Goal: Transaction & Acquisition: Purchase product/service

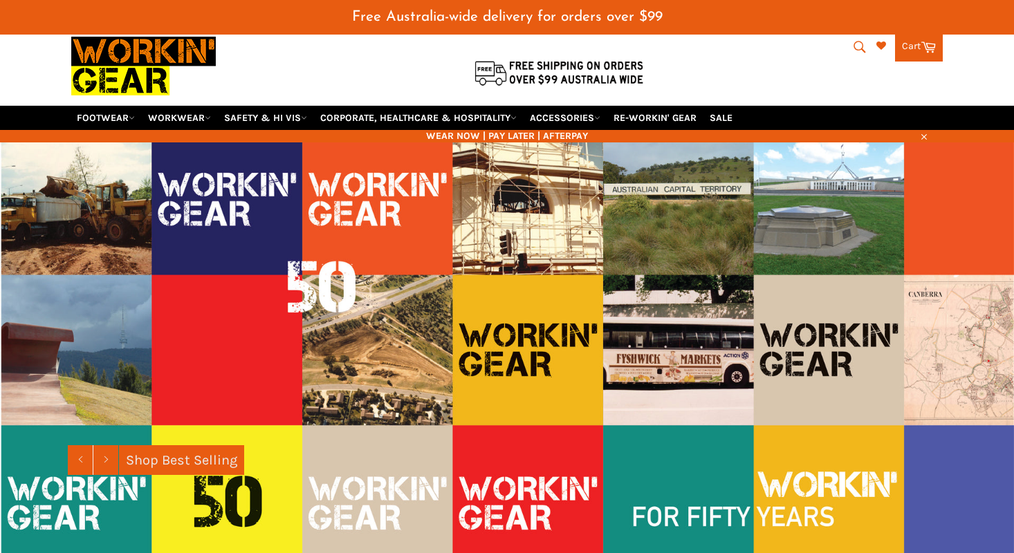
scroll to position [52, 0]
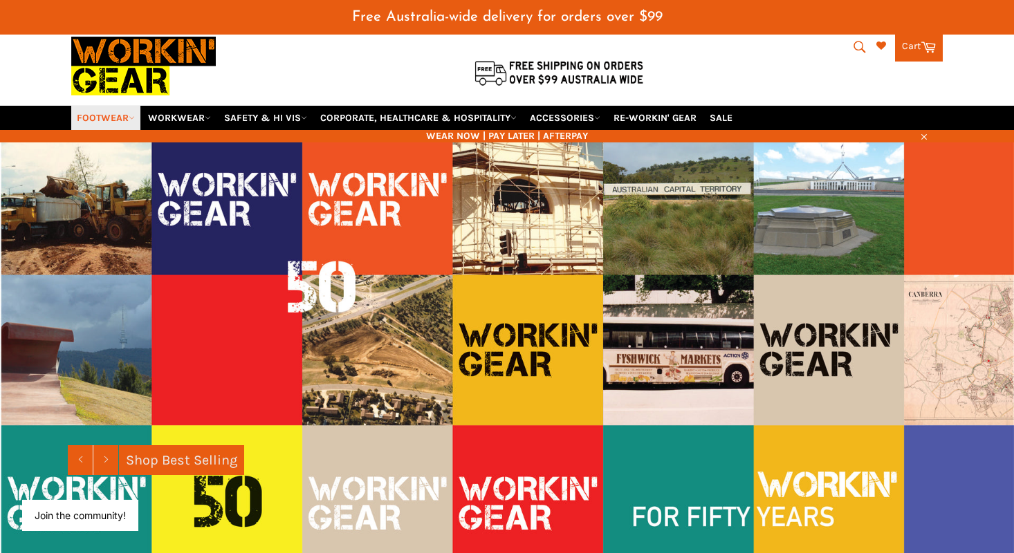
click at [109, 106] on link "FOOTWEAR" at bounding box center [105, 118] width 69 height 24
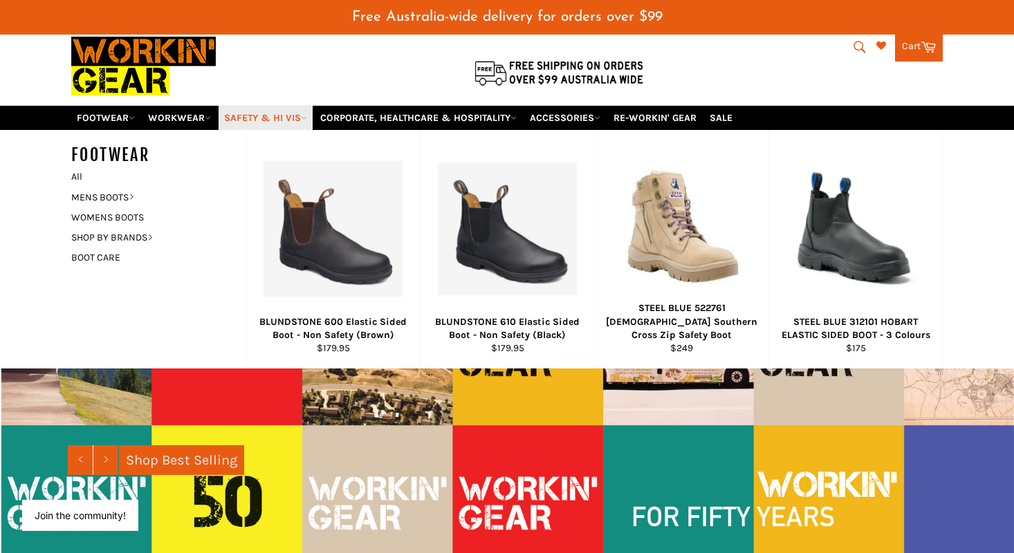
click at [303, 106] on link "SAFETY & HI VIS" at bounding box center [266, 118] width 94 height 24
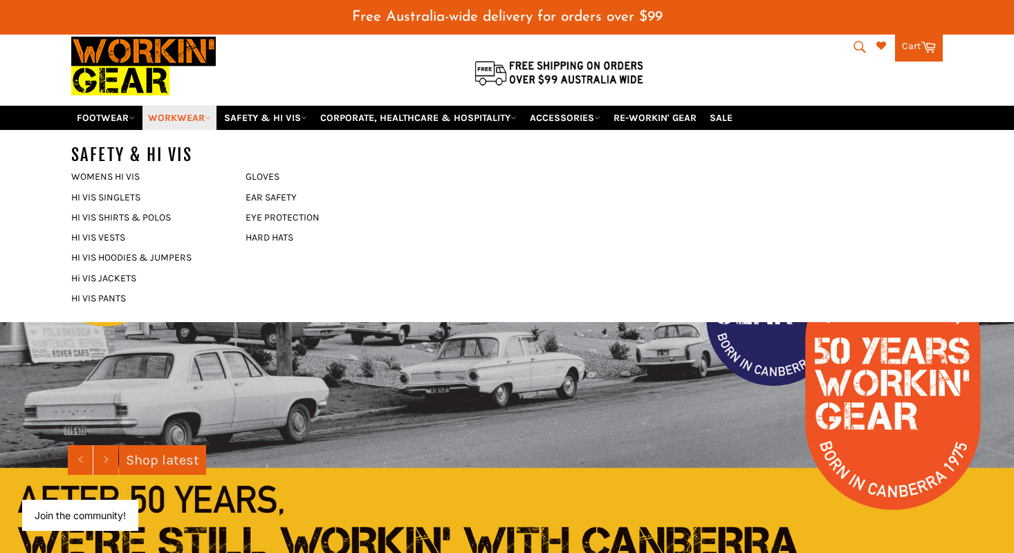
click at [201, 106] on link "WORKWEAR" at bounding box center [179, 118] width 74 height 24
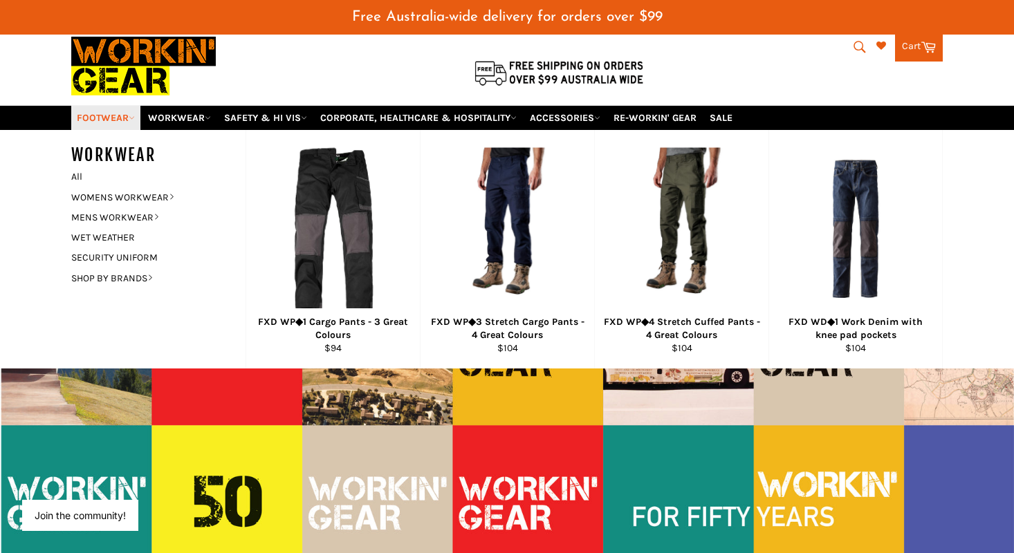
click at [129, 106] on link "FOOTWEAR" at bounding box center [105, 118] width 69 height 24
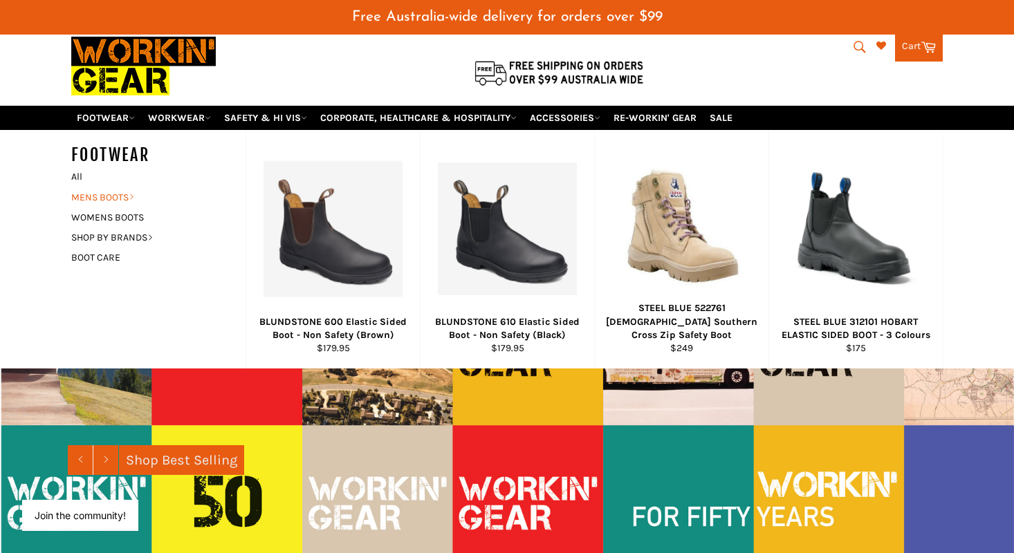
click at [98, 187] on link "MENS BOOTS" at bounding box center [147, 197] width 167 height 20
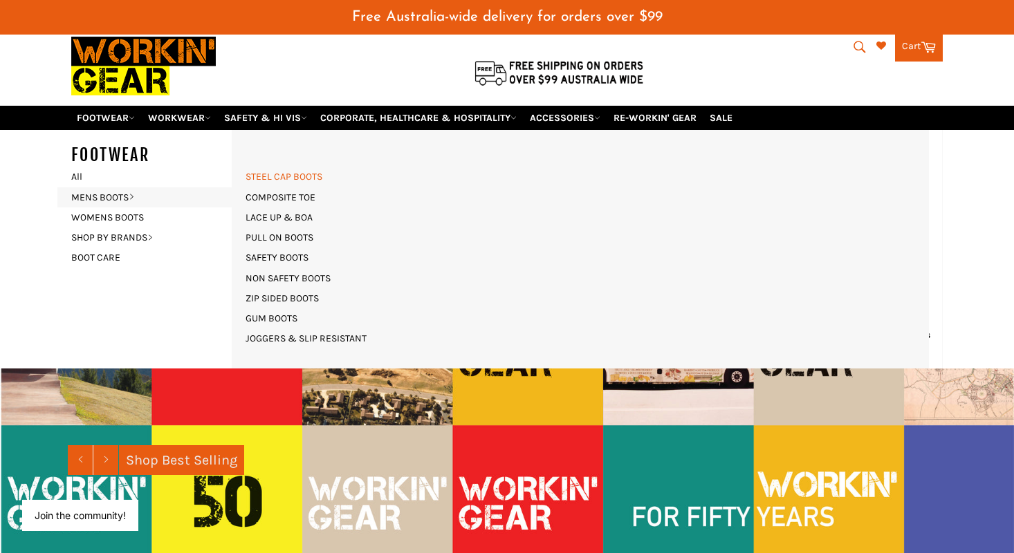
click at [282, 167] on link "STEEL CAP BOOTS" at bounding box center [284, 177] width 91 height 20
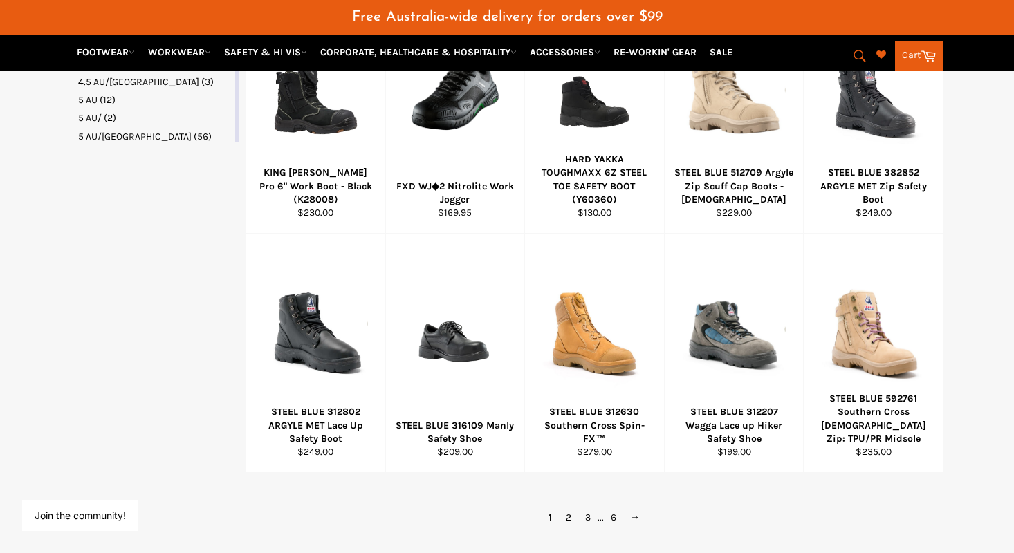
scroll to position [839, 0]
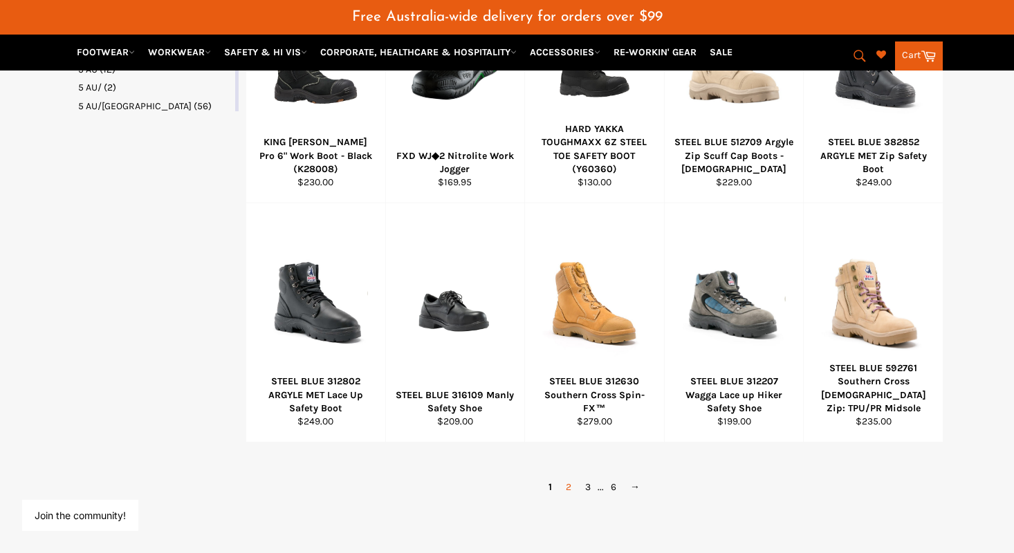
click at [573, 477] on link "2" at bounding box center [568, 487] width 19 height 20
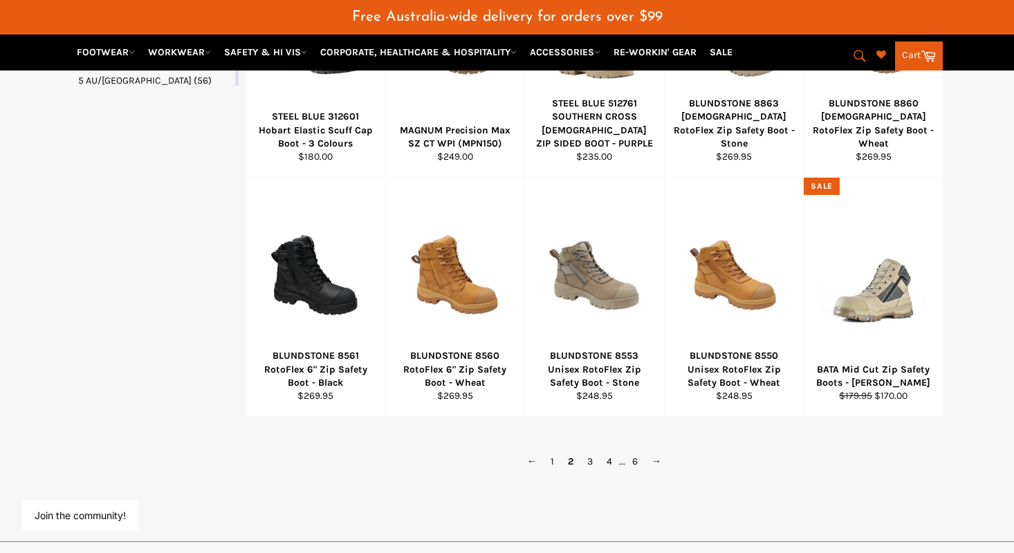
scroll to position [868, 0]
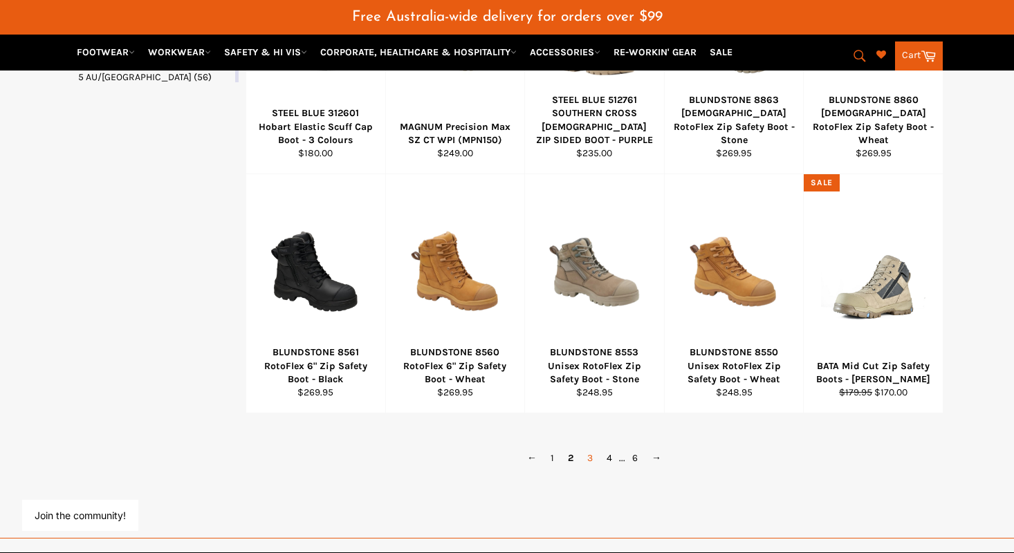
click at [591, 448] on link "3" at bounding box center [589, 458] width 19 height 20
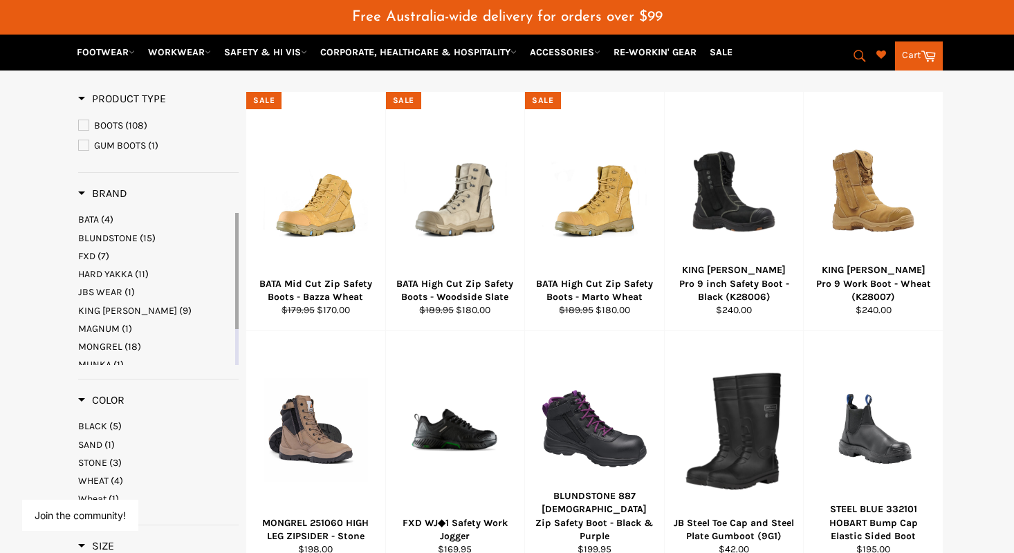
scroll to position [167, 0]
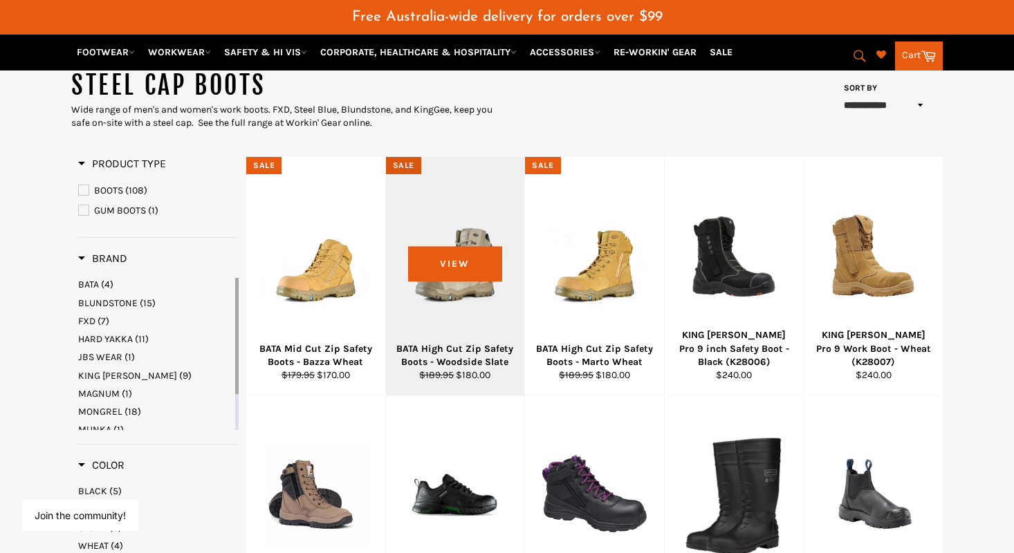
click at [466, 293] on div at bounding box center [455, 255] width 104 height 163
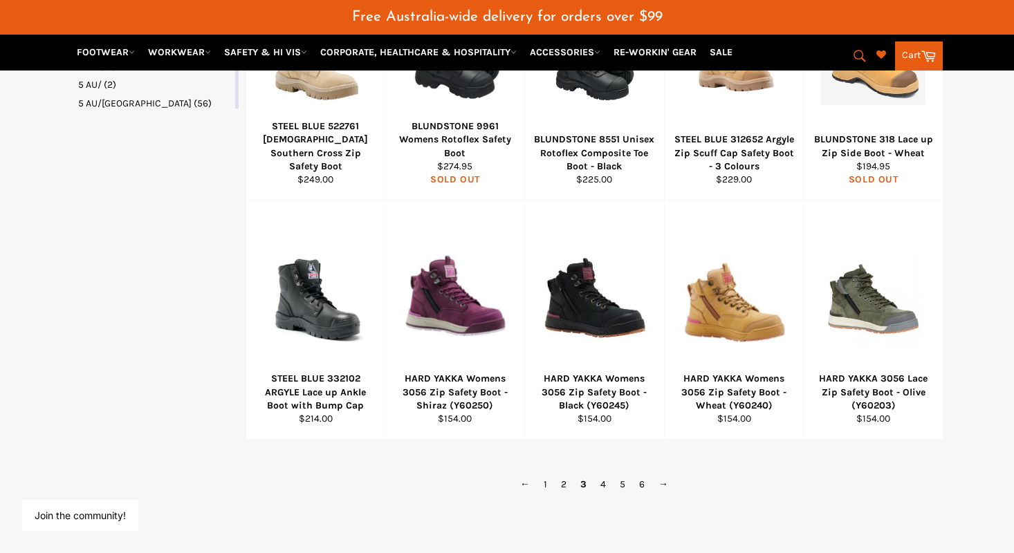
scroll to position [860, 0]
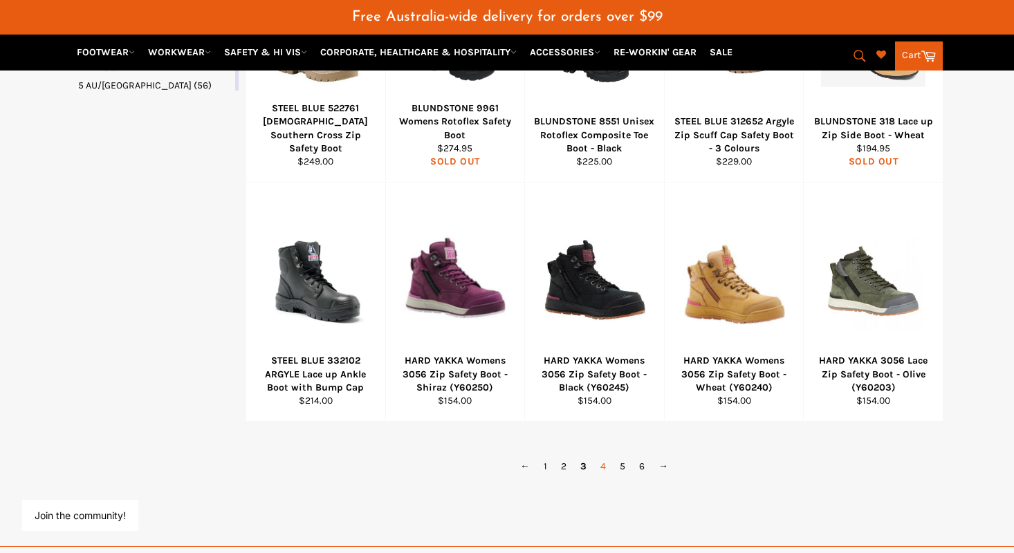
click at [605, 457] on link "4" at bounding box center [603, 467] width 19 height 20
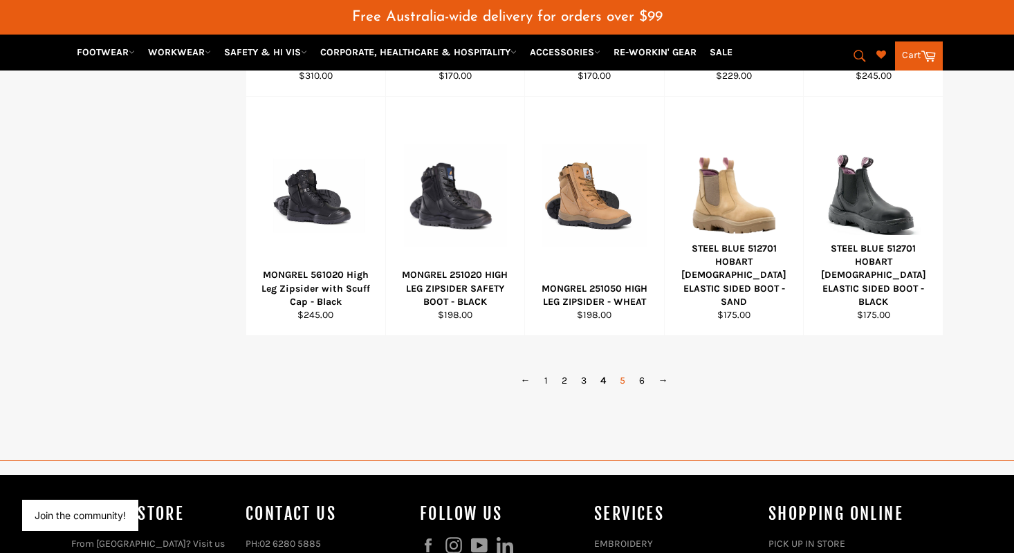
click at [623, 371] on link "5" at bounding box center [622, 381] width 19 height 20
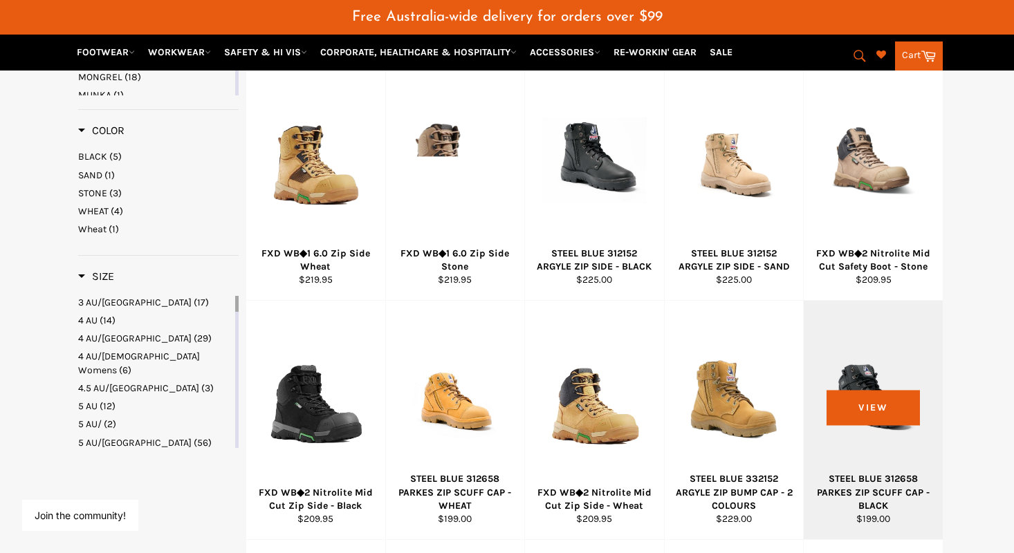
scroll to position [499, 0]
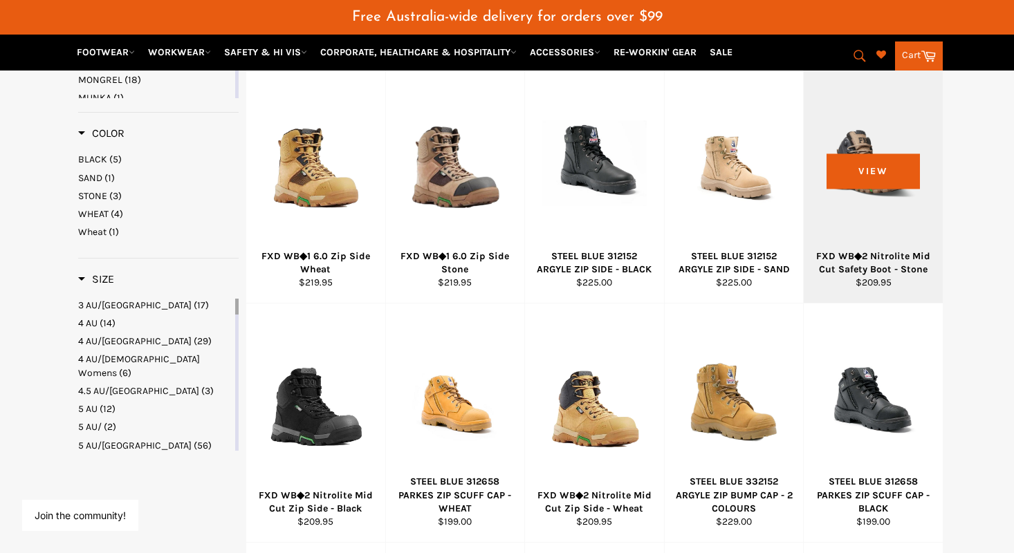
click at [865, 206] on div at bounding box center [873, 163] width 104 height 163
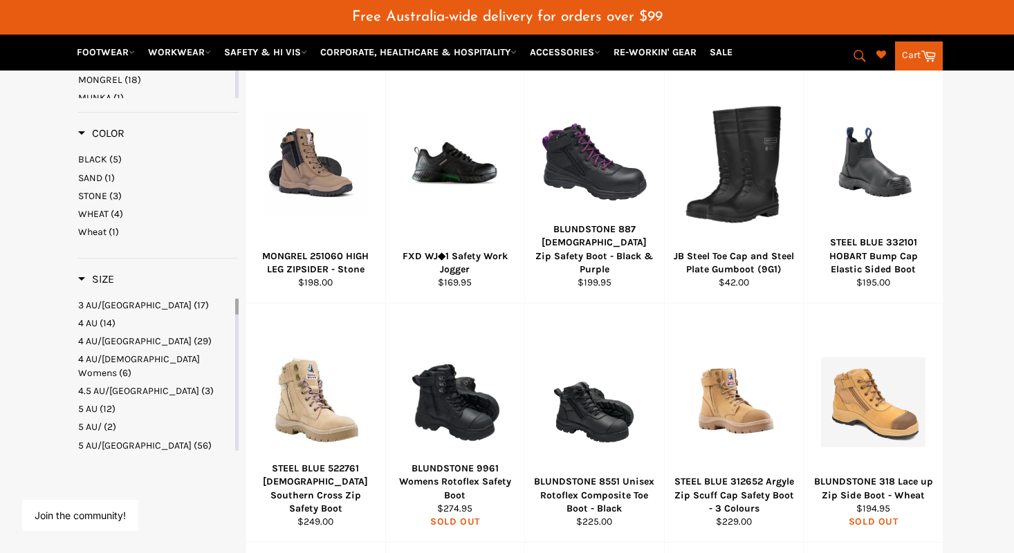
scroll to position [306, 0]
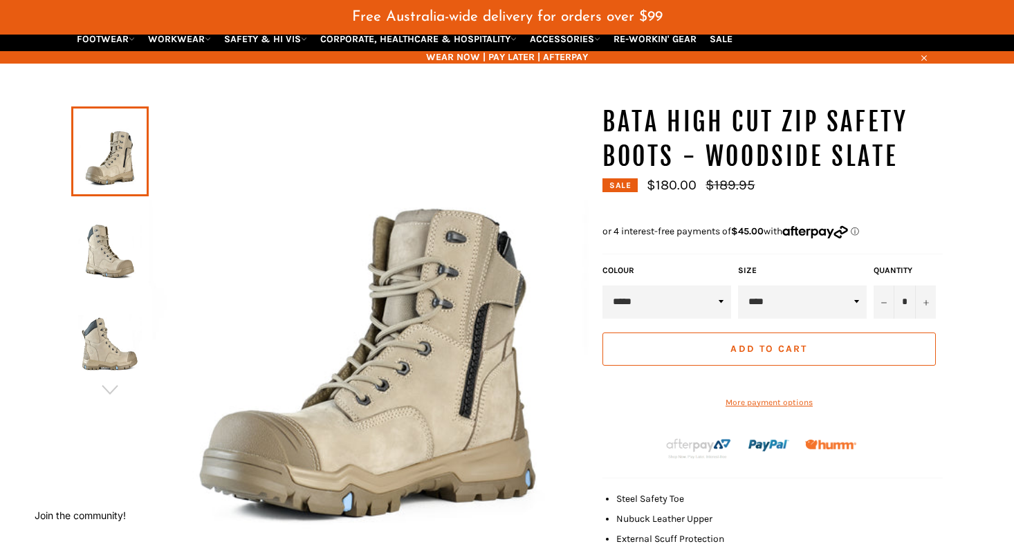
scroll to position [127, 0]
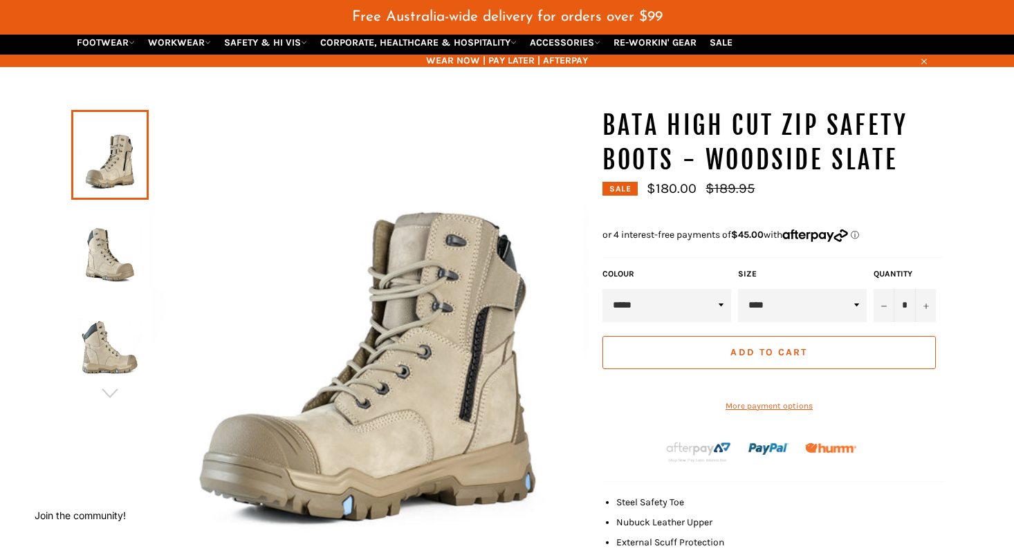
click at [109, 239] on img at bounding box center [110, 248] width 64 height 76
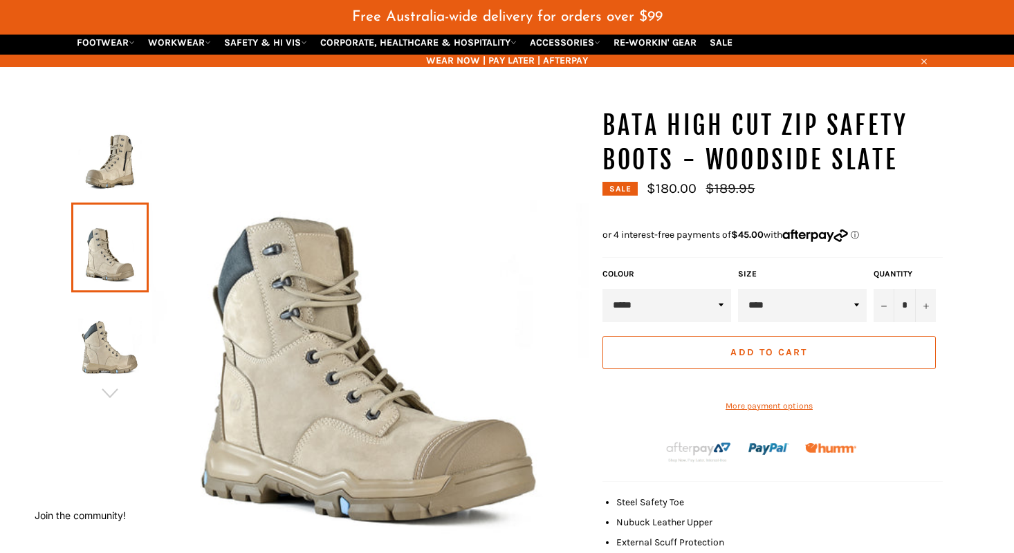
click at [103, 315] on img at bounding box center [110, 340] width 64 height 76
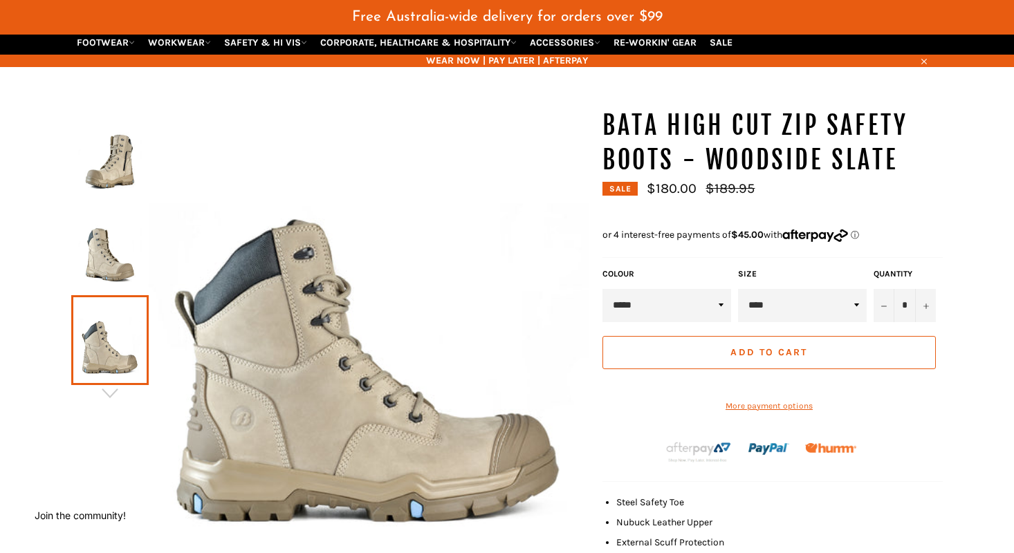
click at [104, 246] on img at bounding box center [110, 248] width 64 height 76
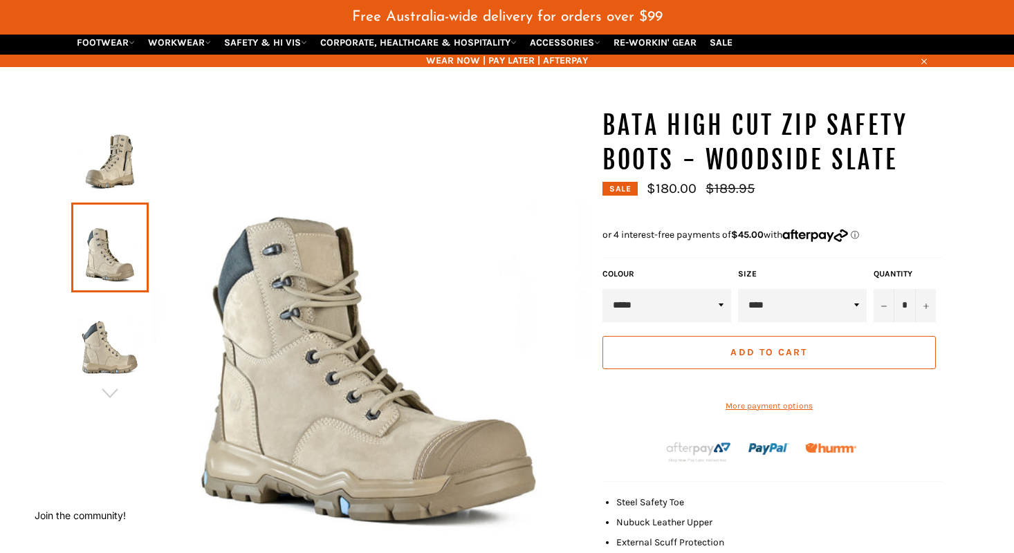
click at [789, 289] on select "**** **** **** ****** **** ****** ***** ******* ***** ***** *****" at bounding box center [802, 305] width 129 height 33
select select "*****"
click at [738, 289] on select "**** **** **** ****** **** ****** ***** ******* ***** ***** *****" at bounding box center [802, 305] width 129 height 33
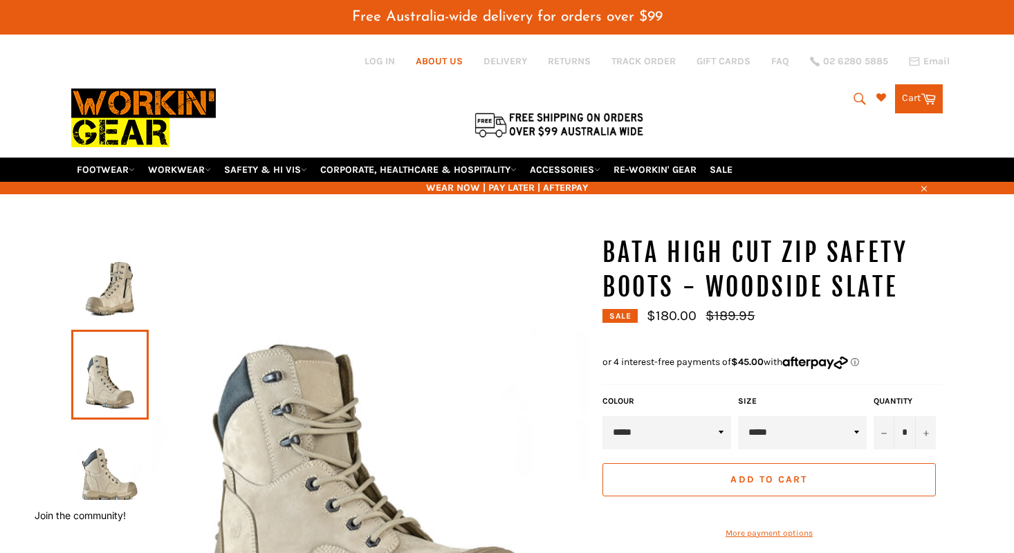
click at [437, 56] on link "ABOUT US" at bounding box center [439, 61] width 47 height 13
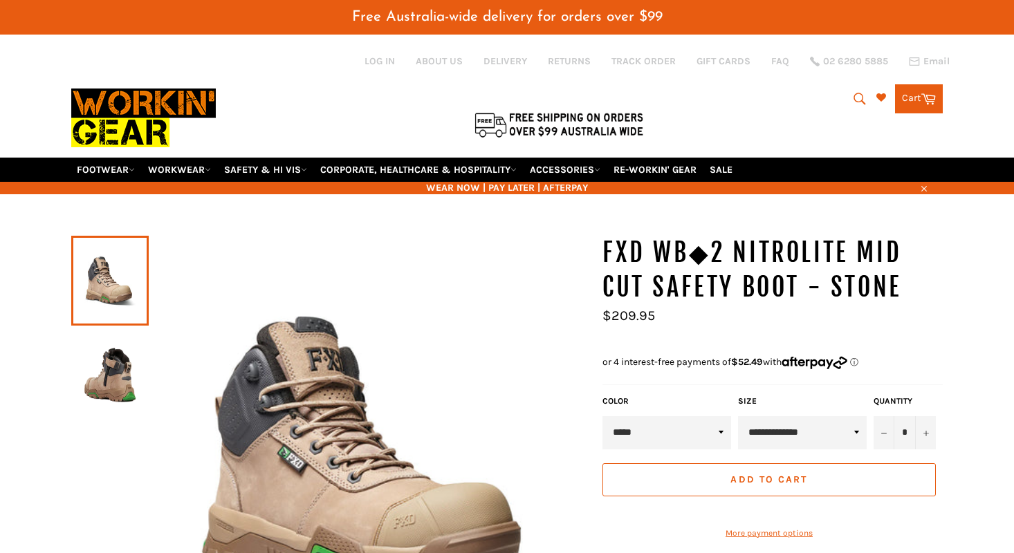
scroll to position [39, 0]
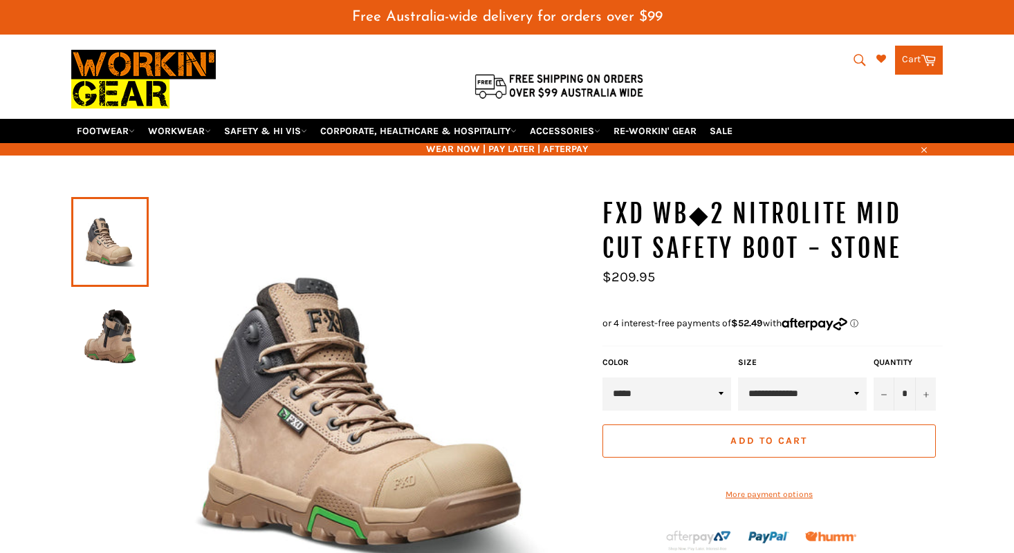
click at [836, 378] on select "**********" at bounding box center [802, 394] width 129 height 33
select select "**********"
click at [738, 378] on select "**********" at bounding box center [802, 394] width 129 height 33
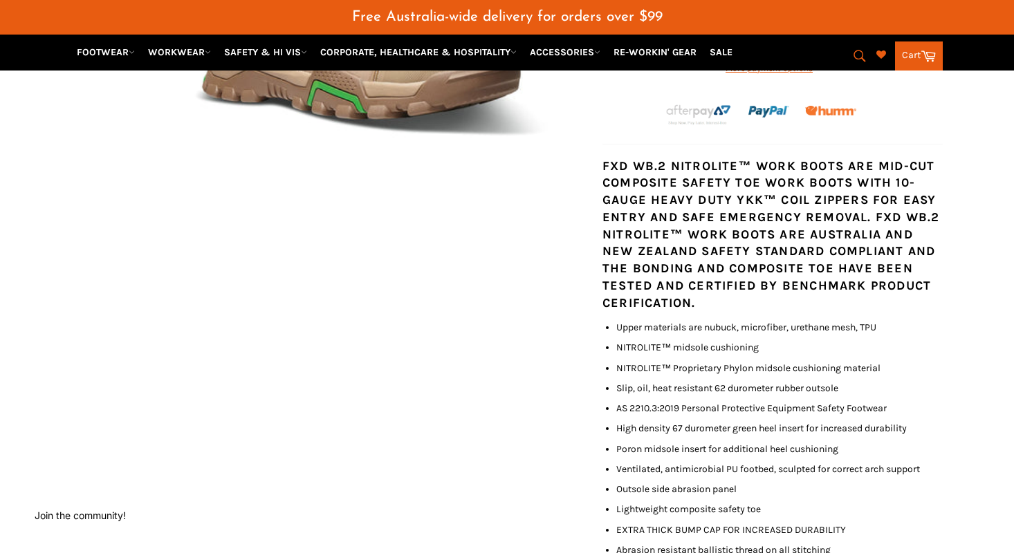
scroll to position [109, 0]
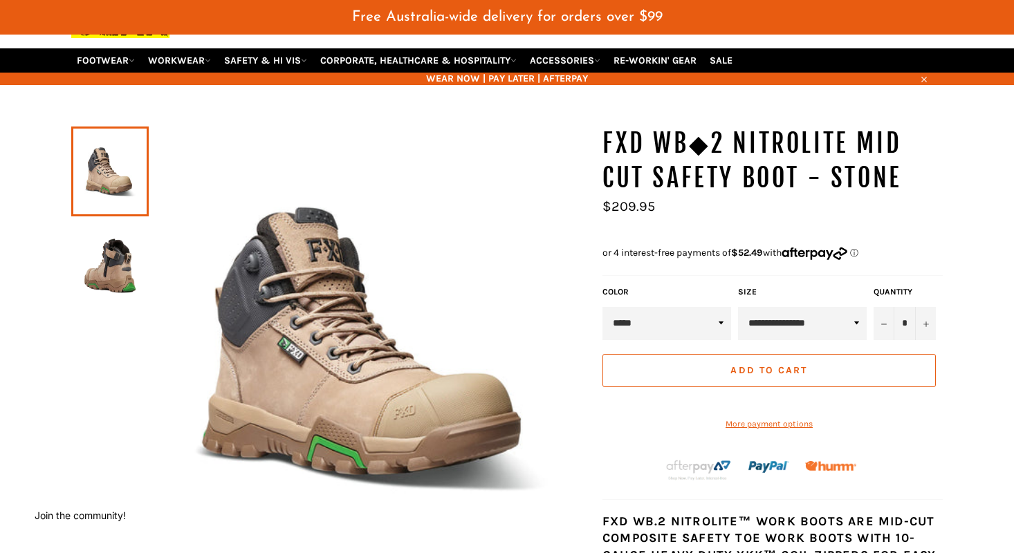
click at [112, 239] on img at bounding box center [110, 261] width 64 height 76
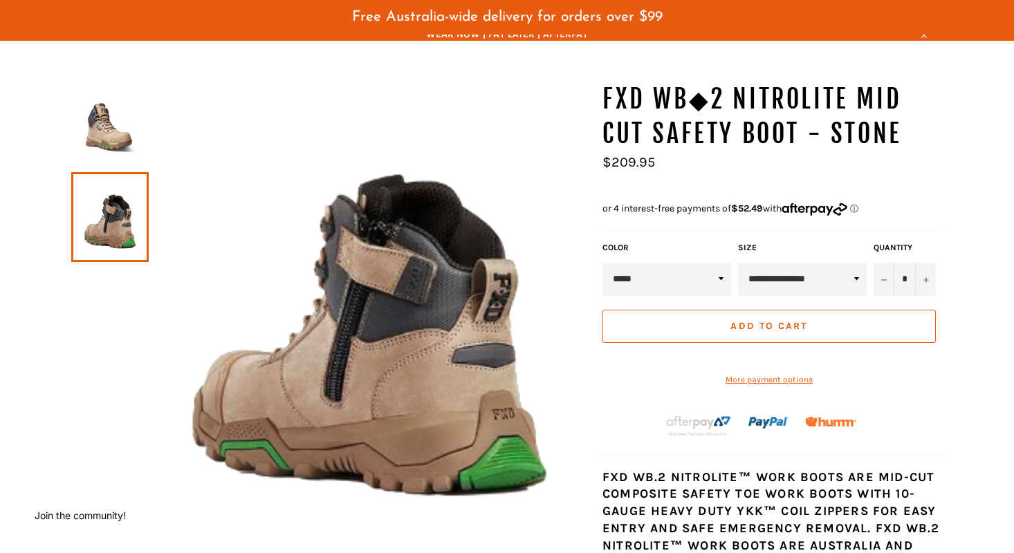
scroll to position [155, 0]
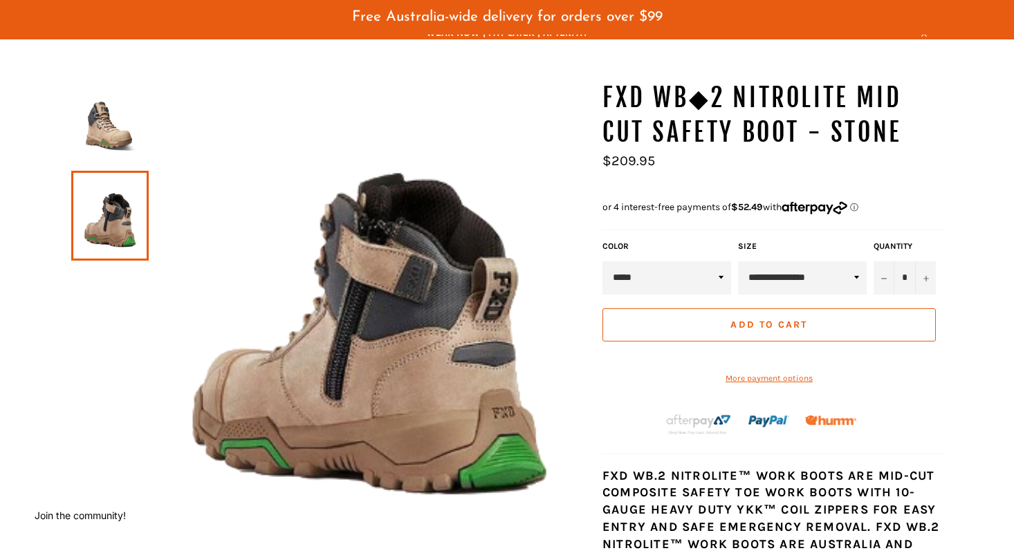
click at [109, 109] on img at bounding box center [110, 126] width 64 height 76
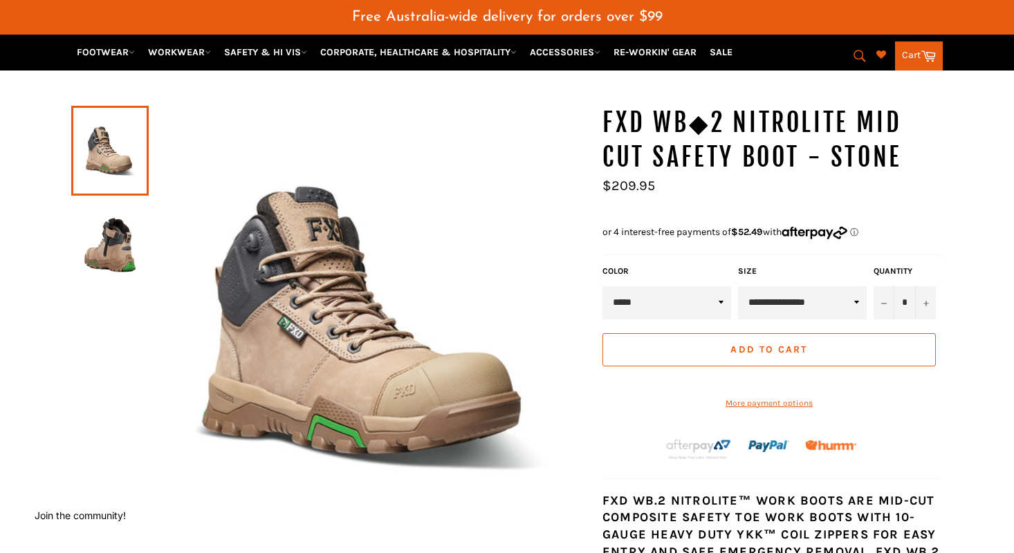
scroll to position [0, 0]
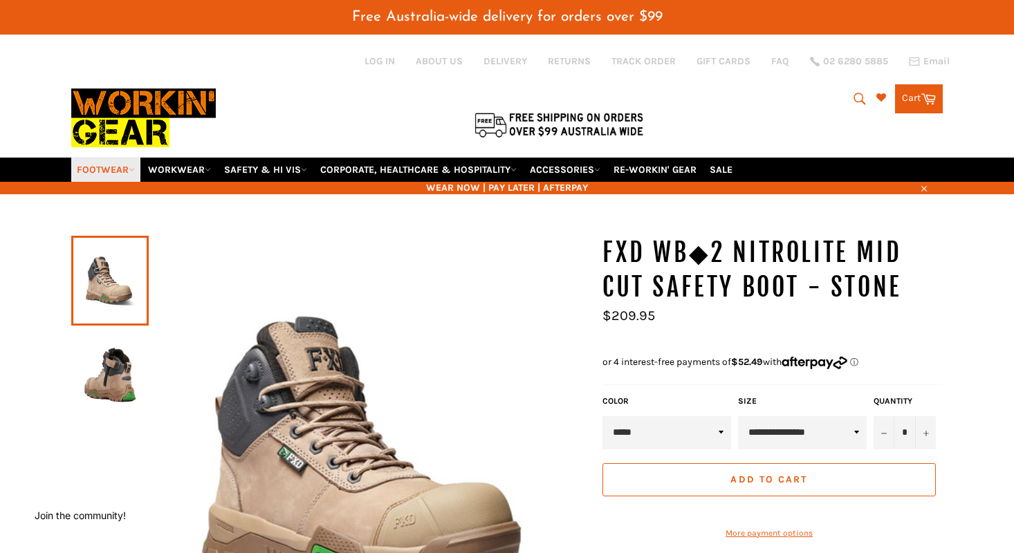
click at [107, 158] on link "FOOTWEAR" at bounding box center [105, 170] width 69 height 24
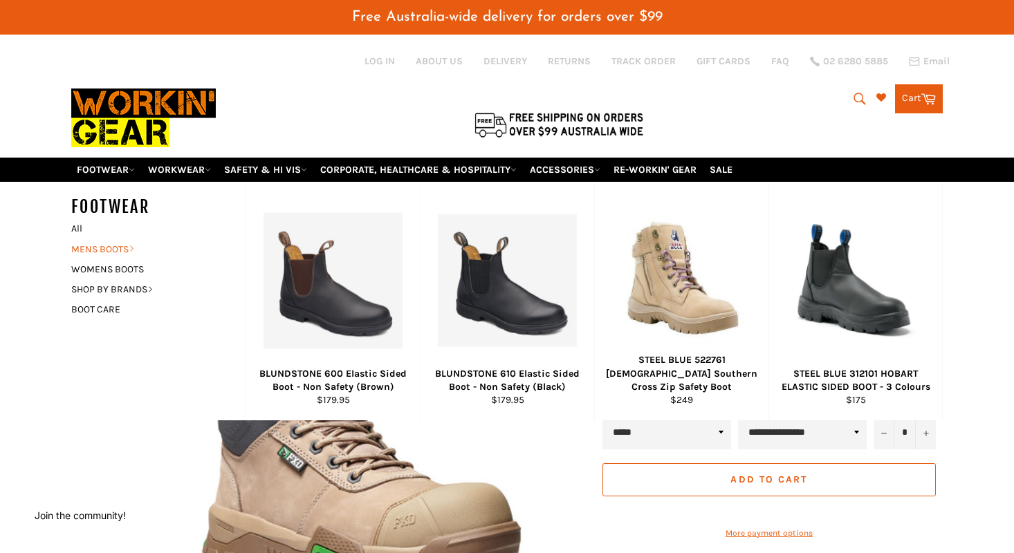
click at [122, 239] on link "MENS BOOTS" at bounding box center [147, 249] width 167 height 20
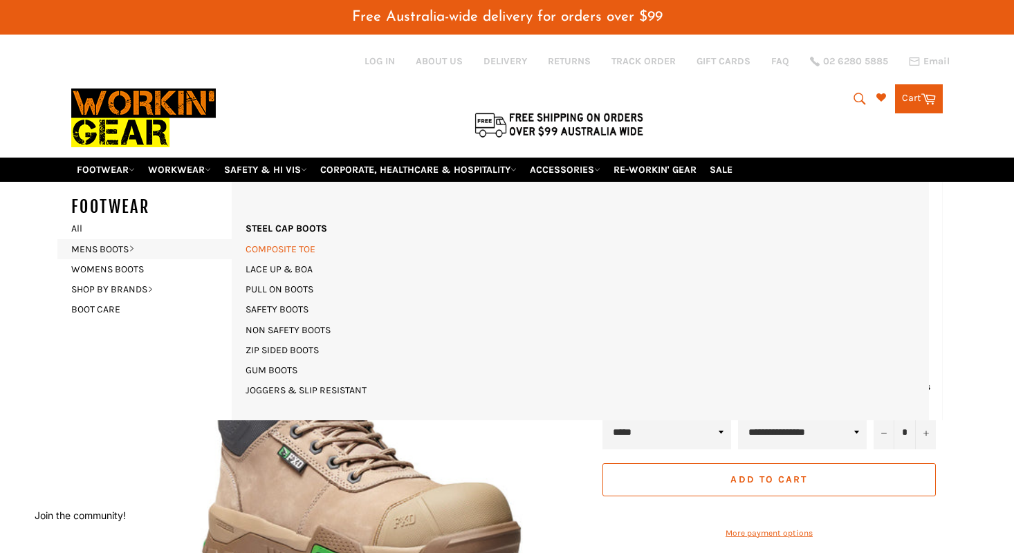
click at [293, 239] on link "COMPOSITE TOE" at bounding box center [281, 249] width 84 height 20
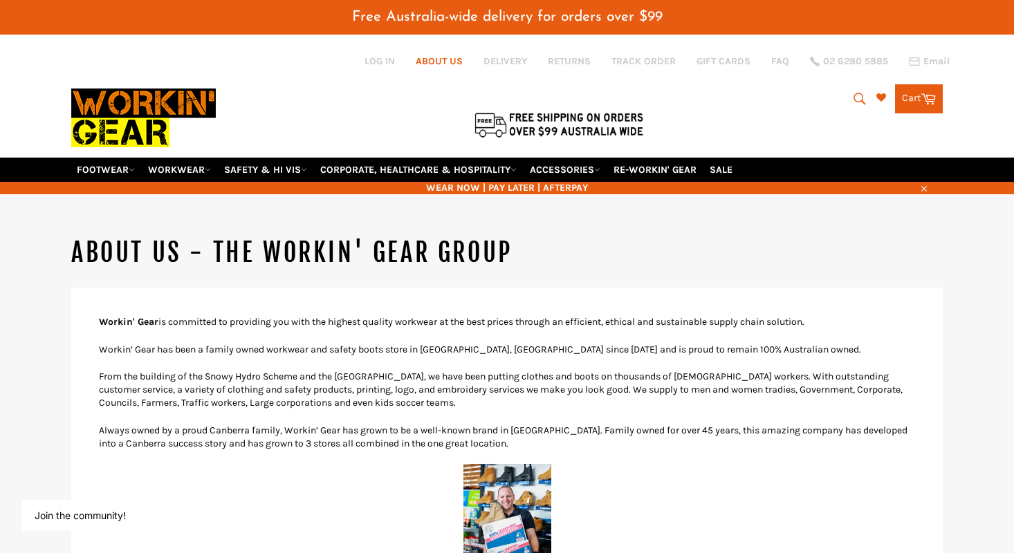
click at [424, 58] on link "ABOUT US" at bounding box center [439, 61] width 47 height 13
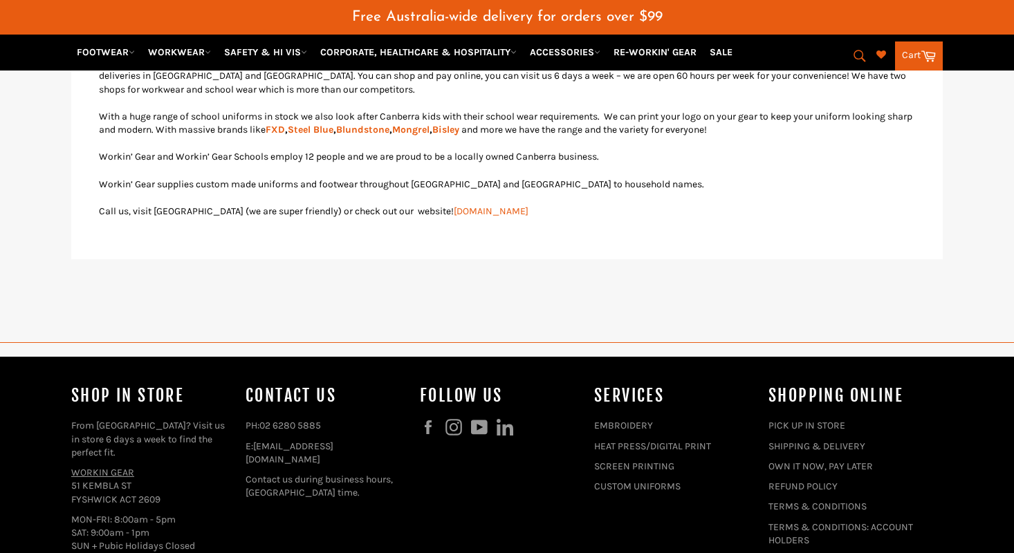
scroll to position [905, 0]
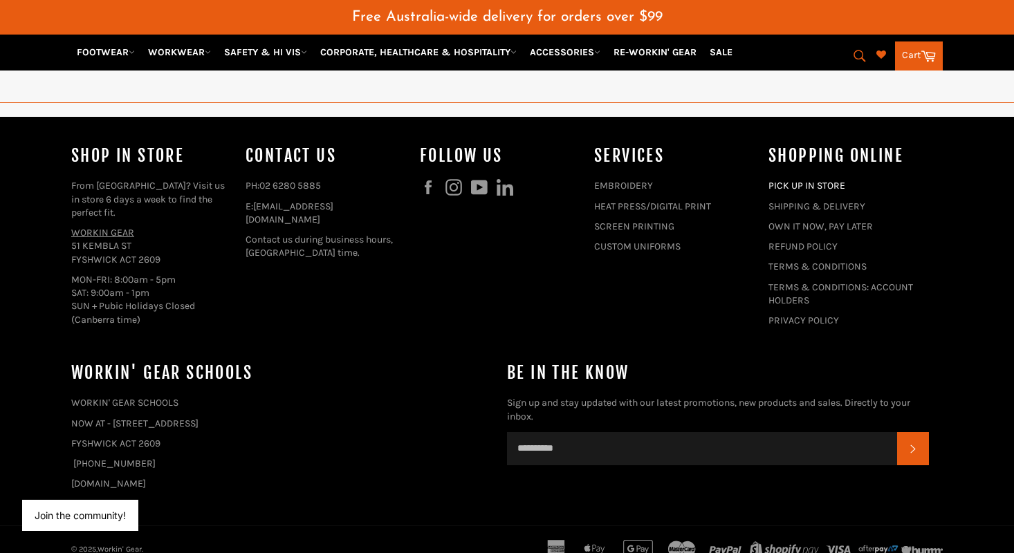
click at [783, 180] on link "PICK UP IN STORE" at bounding box center [807, 186] width 77 height 12
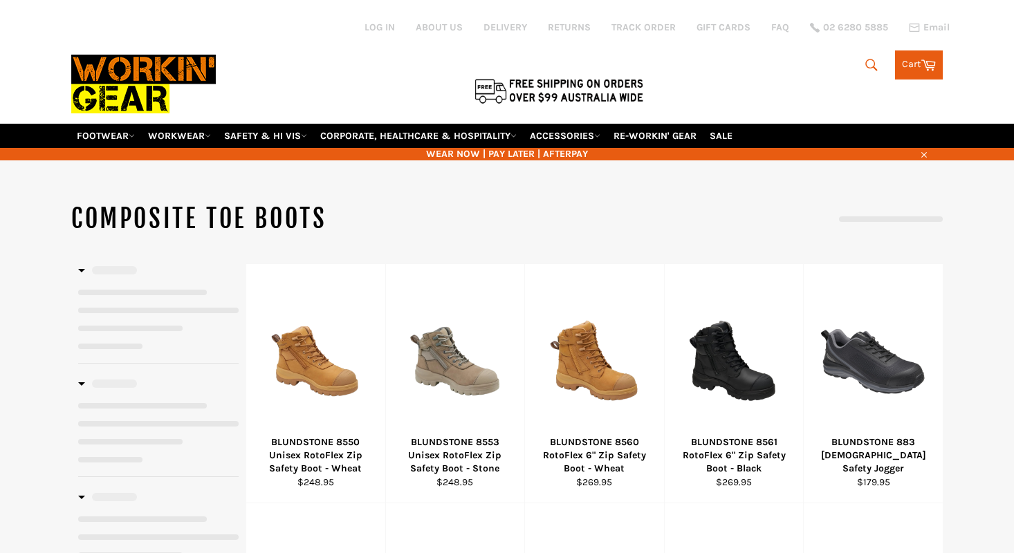
select select "**********"
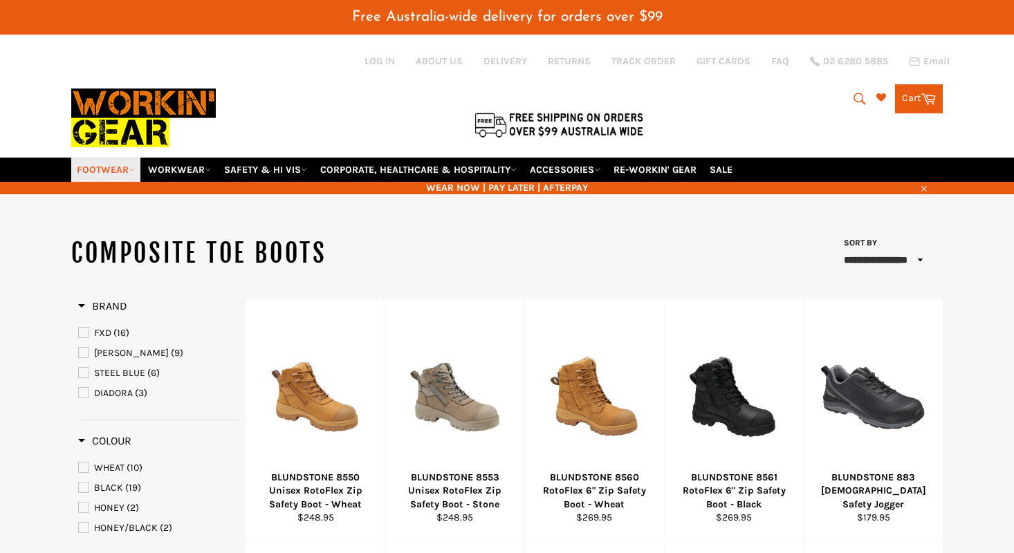
click at [96, 158] on link "FOOTWEAR" at bounding box center [105, 170] width 69 height 24
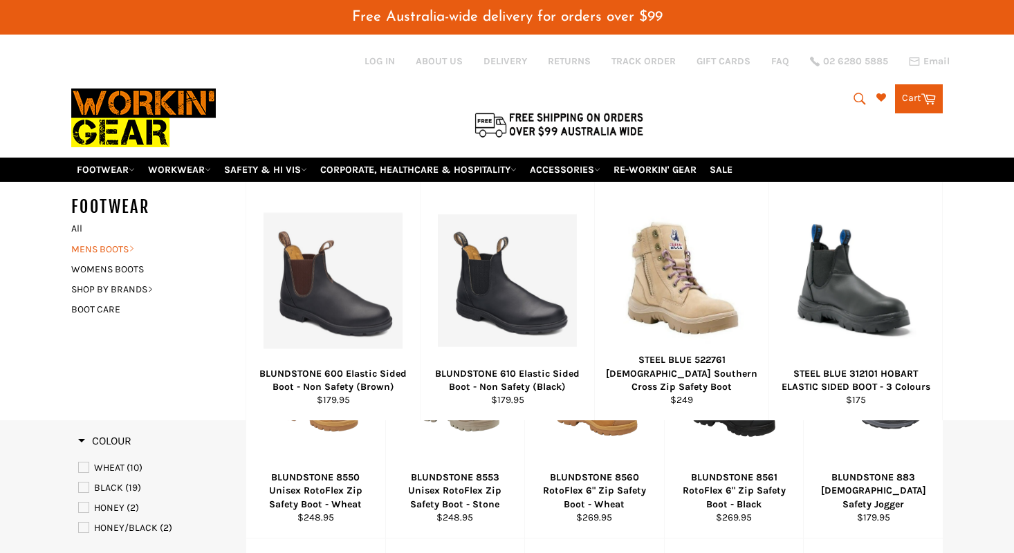
click at [120, 239] on link "MENS BOOTS" at bounding box center [147, 249] width 167 height 20
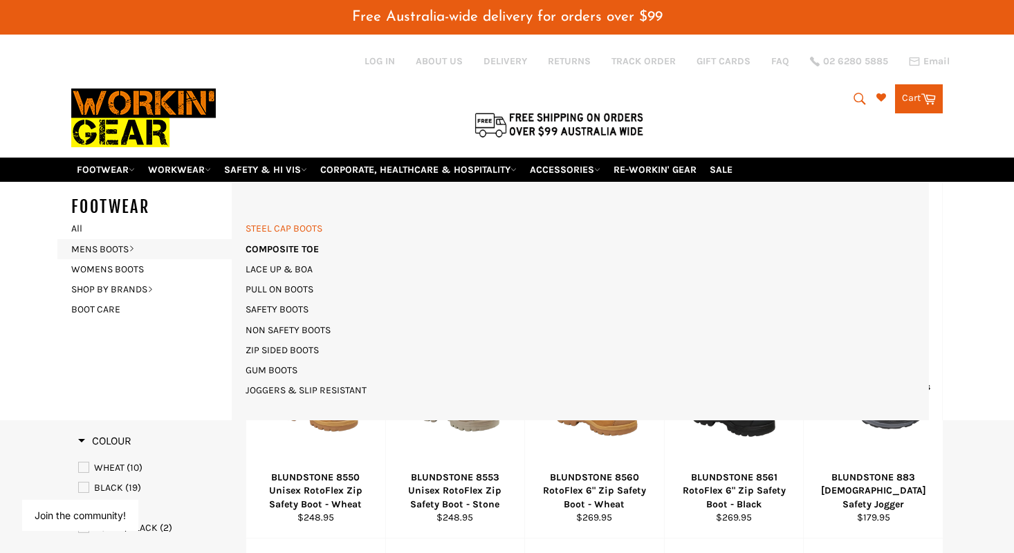
click at [295, 219] on link "STEEL CAP BOOTS" at bounding box center [284, 229] width 91 height 20
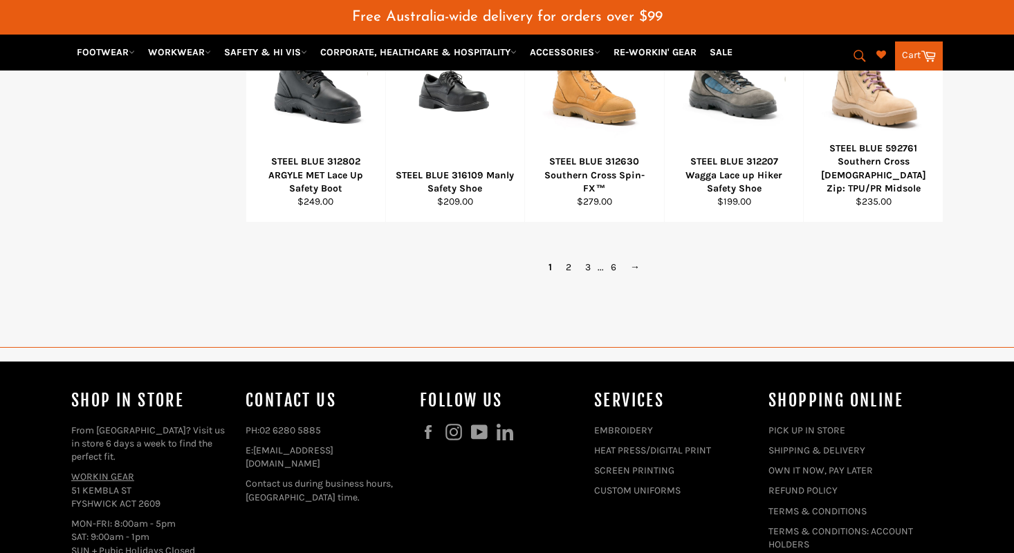
scroll to position [1027, 0]
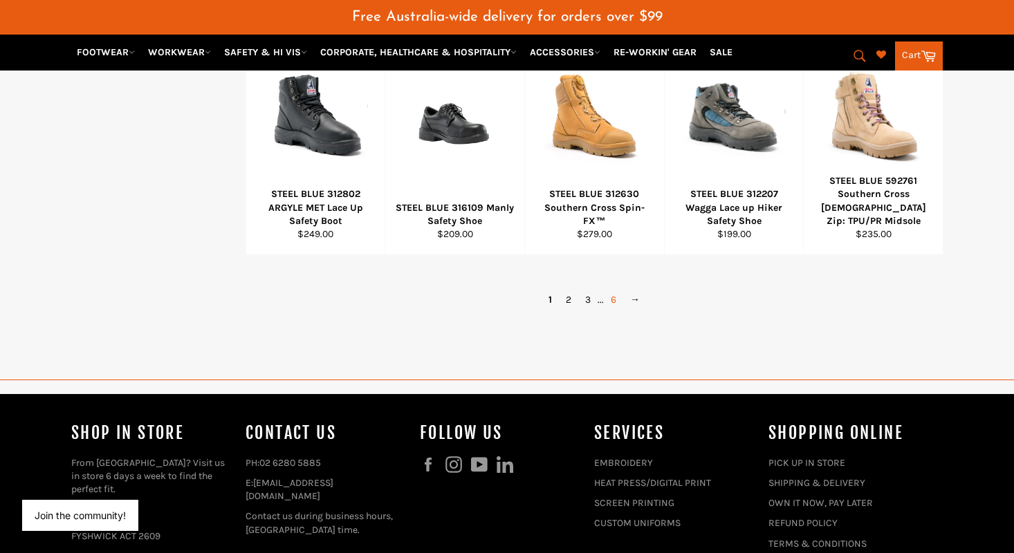
click at [611, 290] on link "6" at bounding box center [613, 300] width 19 height 20
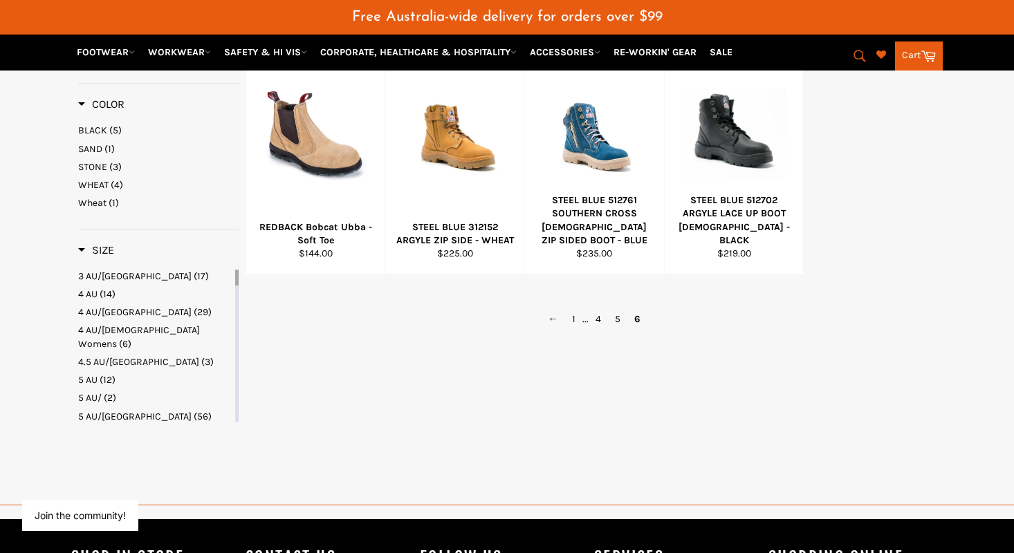
scroll to position [445, 0]
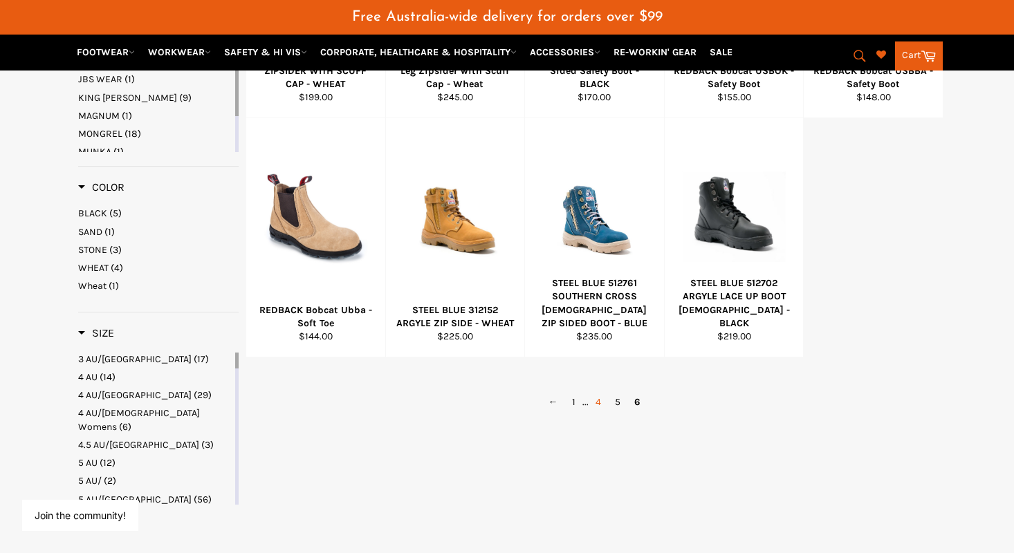
click at [600, 392] on link "4" at bounding box center [598, 402] width 19 height 20
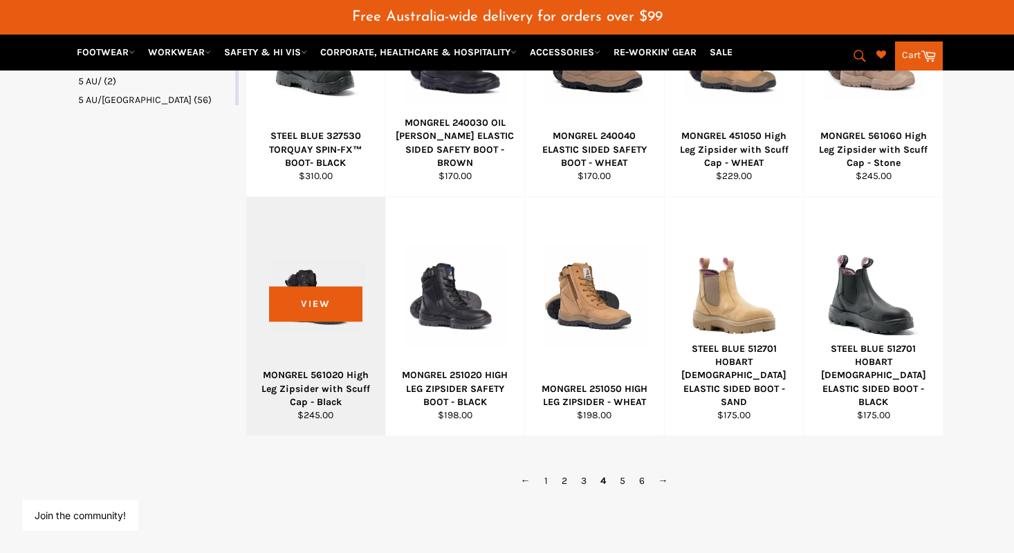
scroll to position [857, 0]
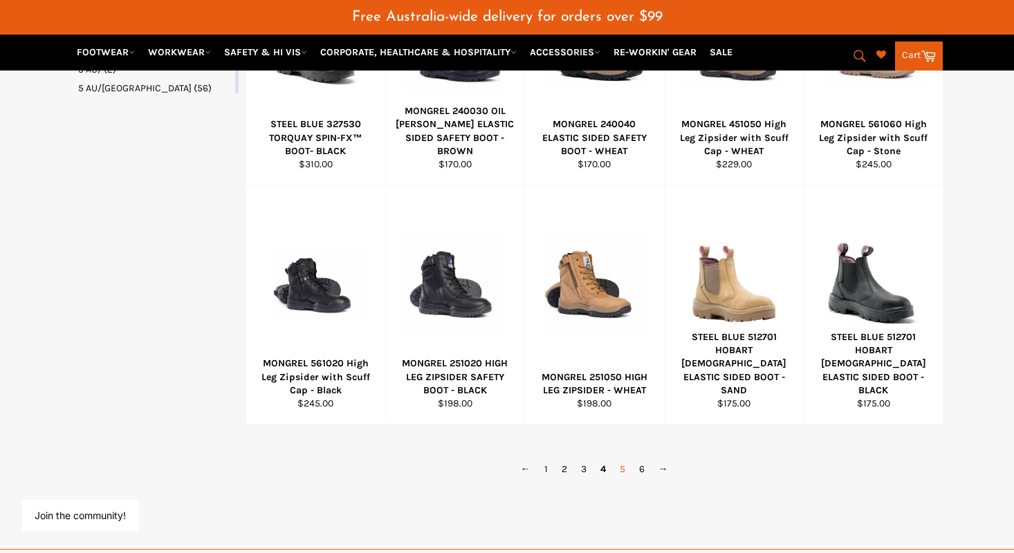
click at [627, 459] on link "5" at bounding box center [622, 469] width 19 height 20
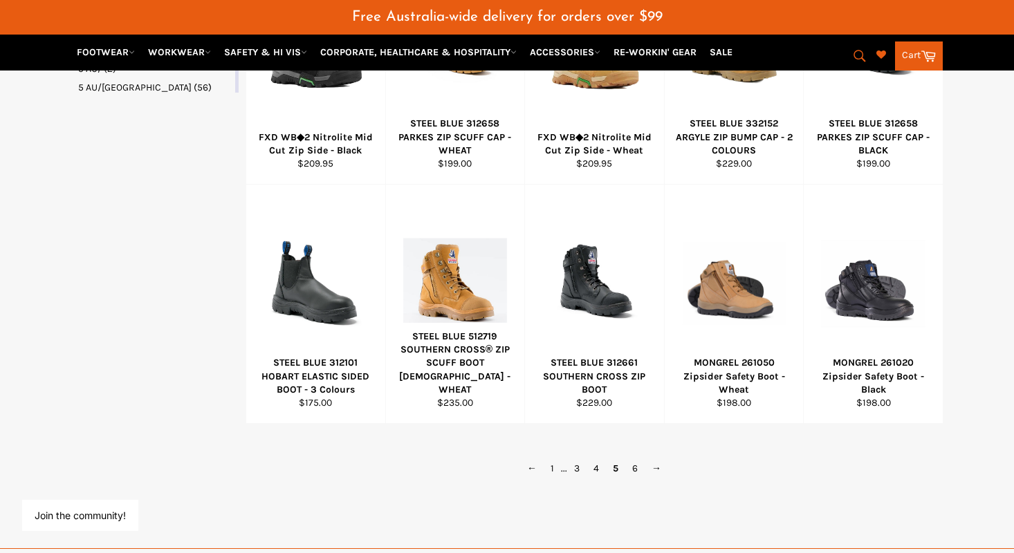
scroll to position [887, 0]
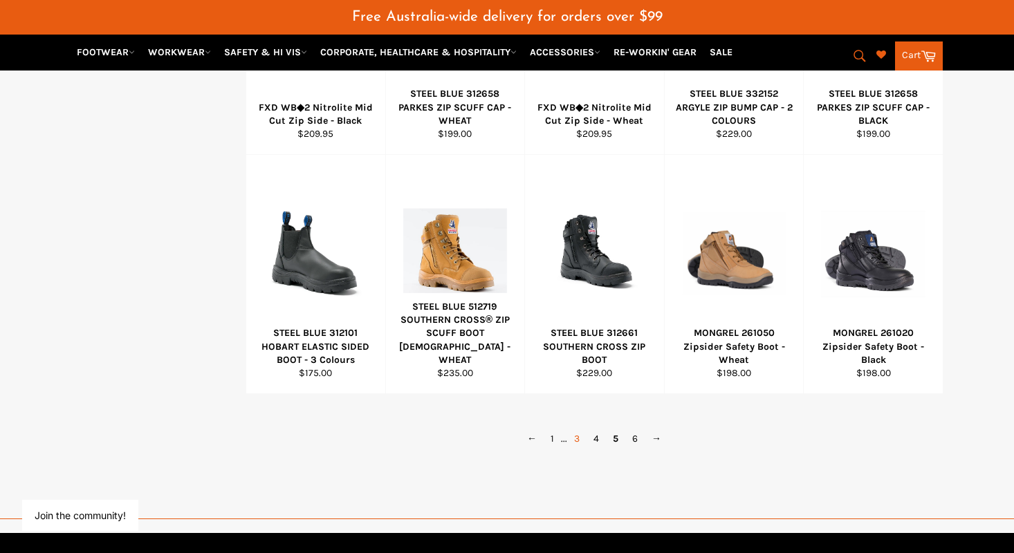
click at [580, 429] on link "3" at bounding box center [576, 439] width 19 height 20
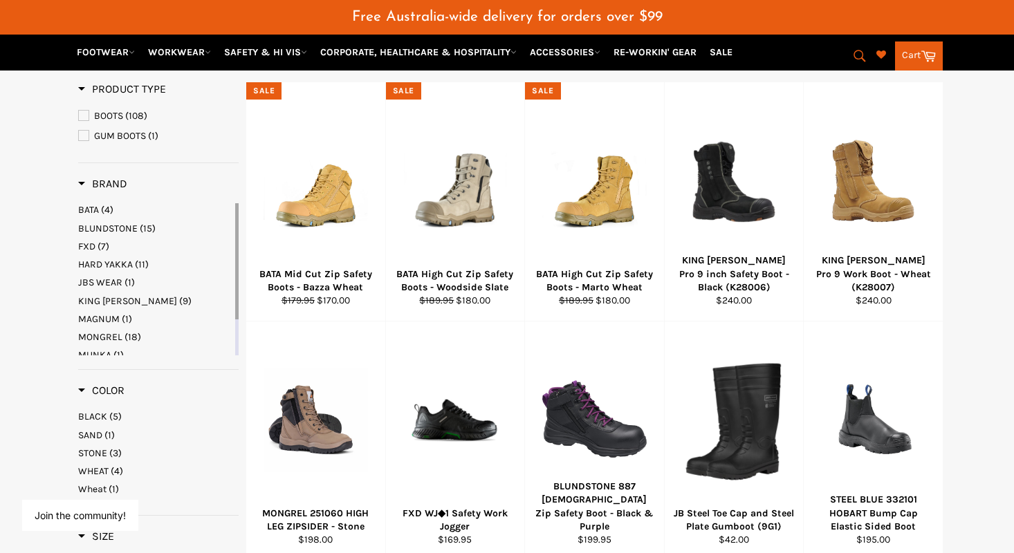
scroll to position [246, 0]
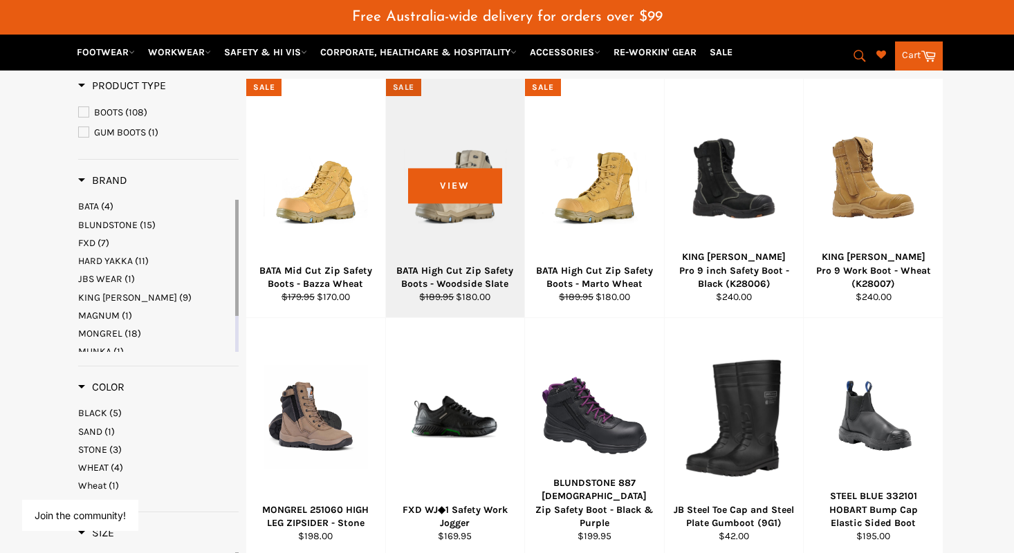
click at [453, 196] on div at bounding box center [455, 177] width 104 height 163
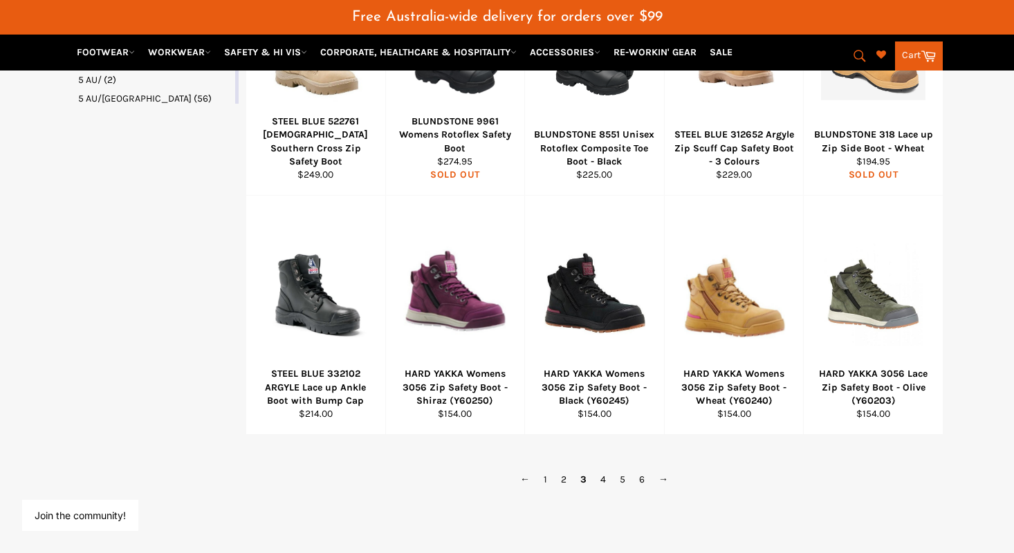
scroll to position [937, 0]
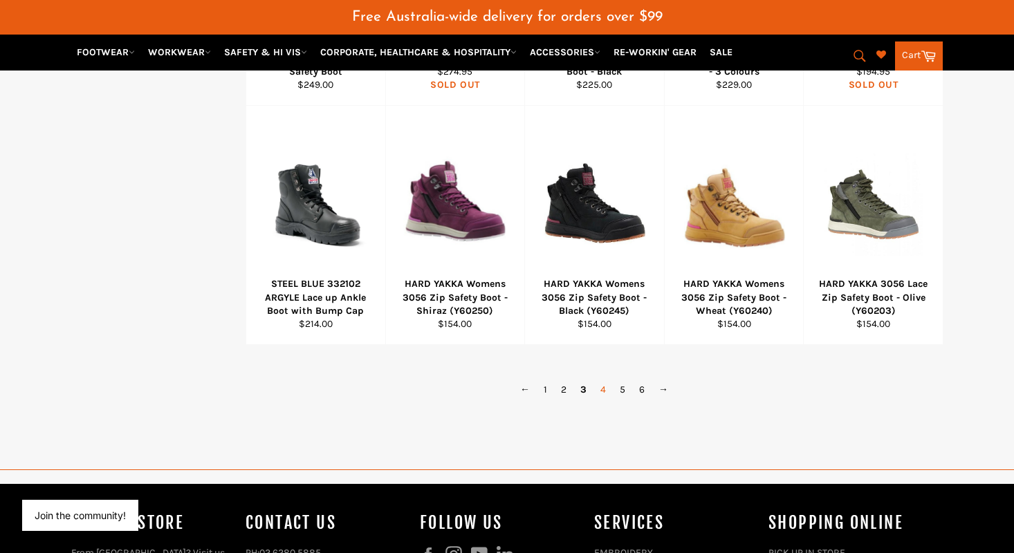
click at [602, 380] on link "4" at bounding box center [603, 390] width 19 height 20
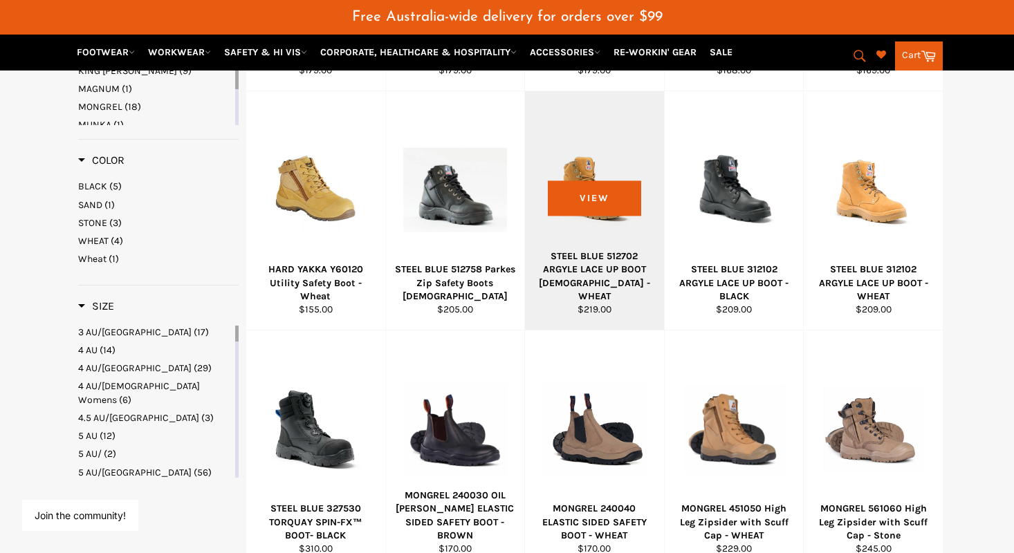
scroll to position [494, 0]
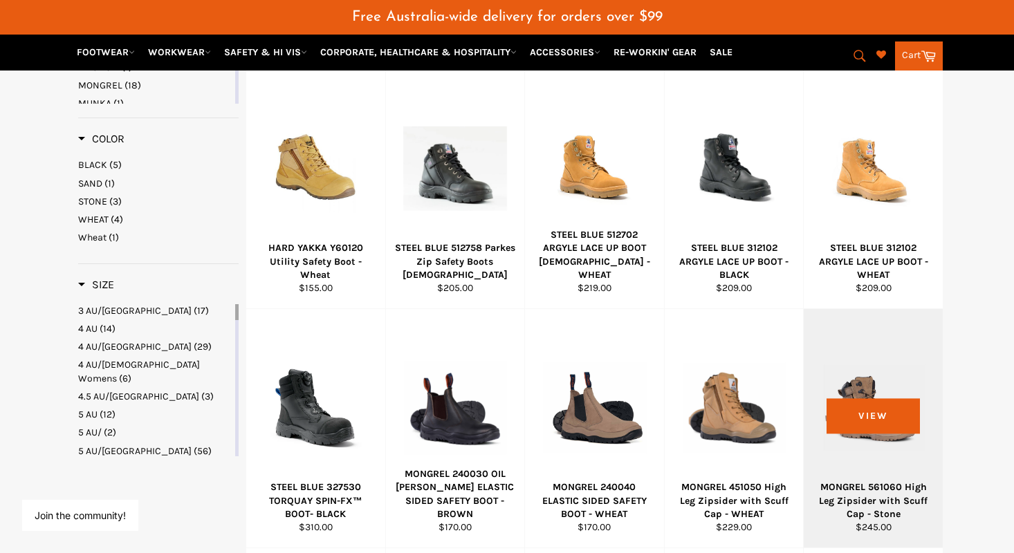
click at [862, 428] on div at bounding box center [873, 407] width 104 height 163
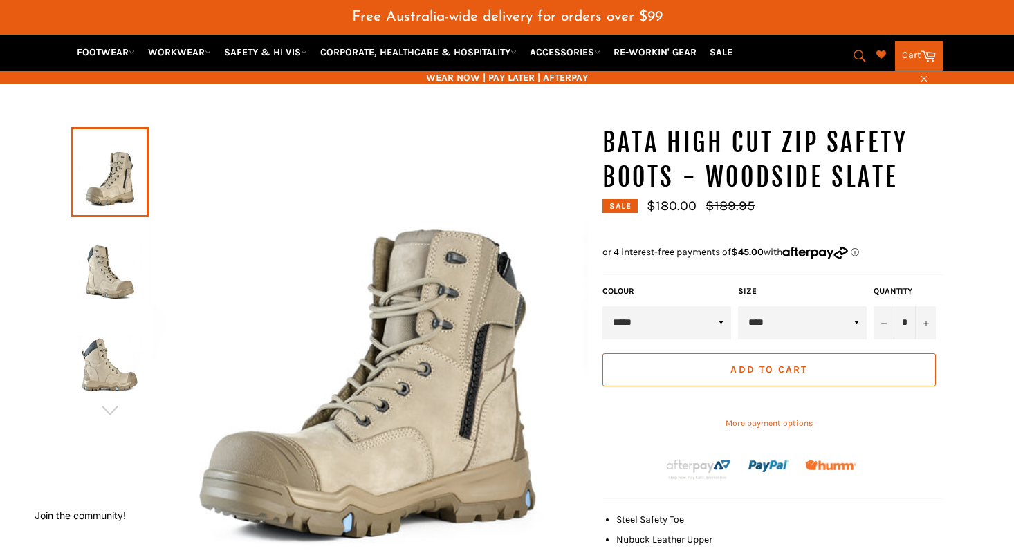
scroll to position [102, 0]
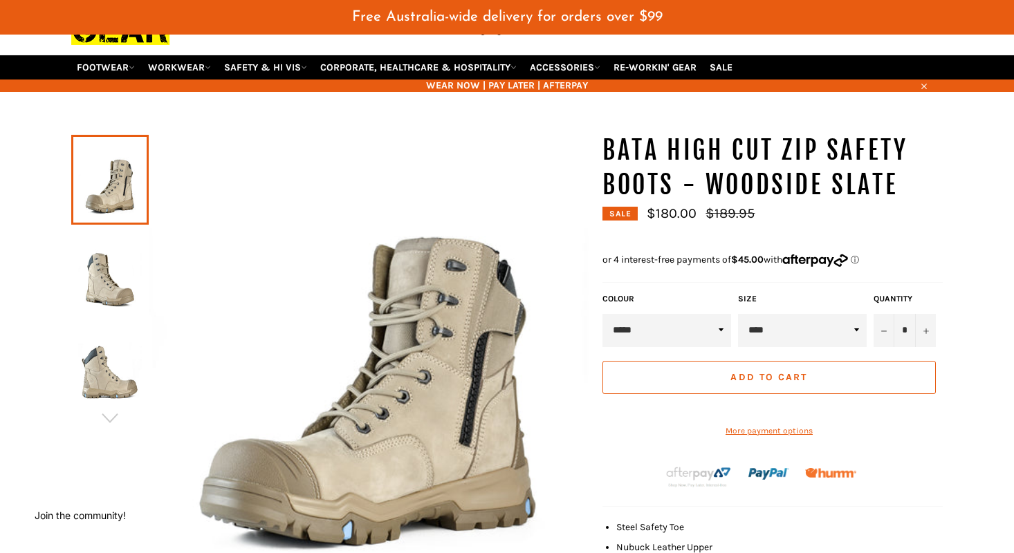
click at [105, 261] on img at bounding box center [110, 272] width 64 height 76
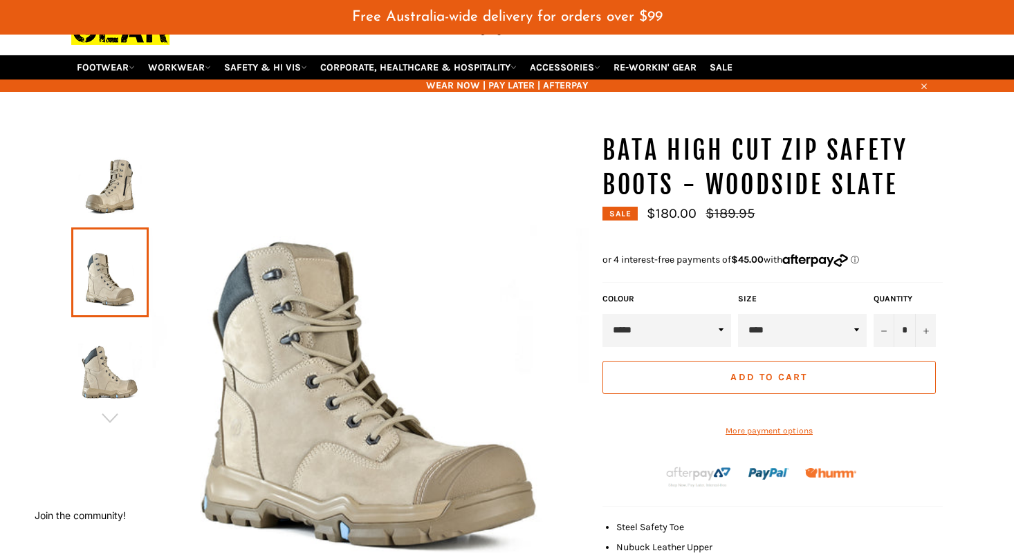
click at [107, 353] on img at bounding box center [110, 365] width 64 height 76
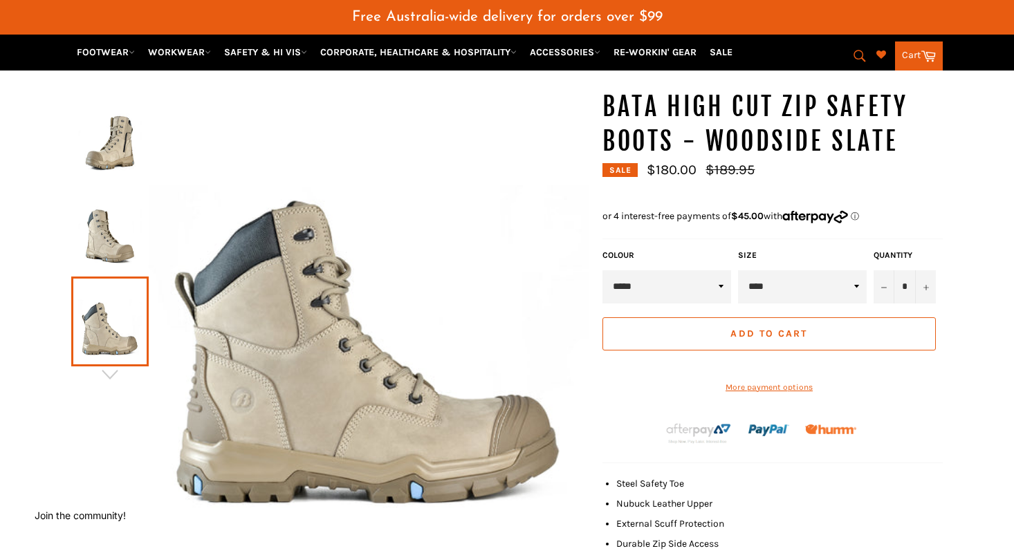
scroll to position [83, 0]
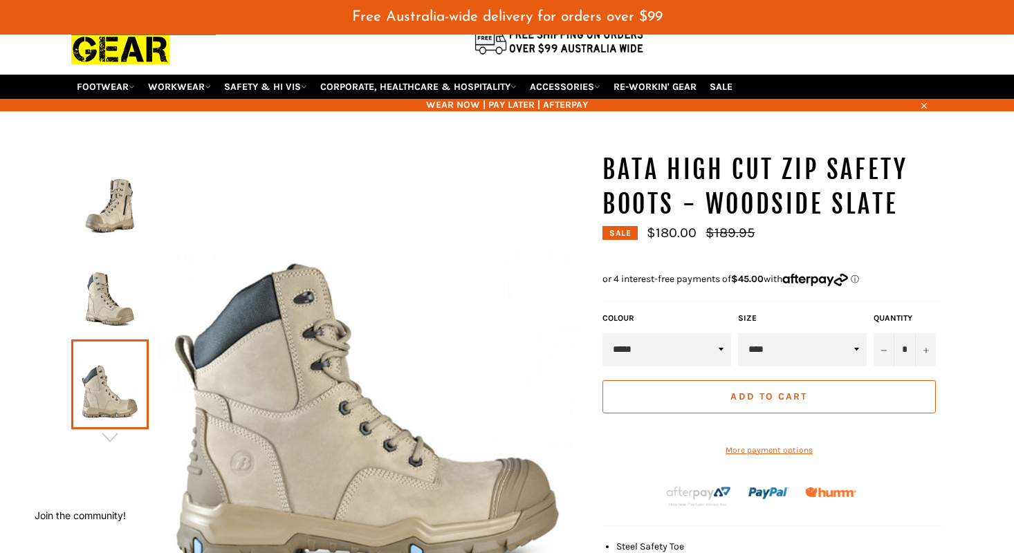
click at [100, 183] on img at bounding box center [110, 199] width 64 height 76
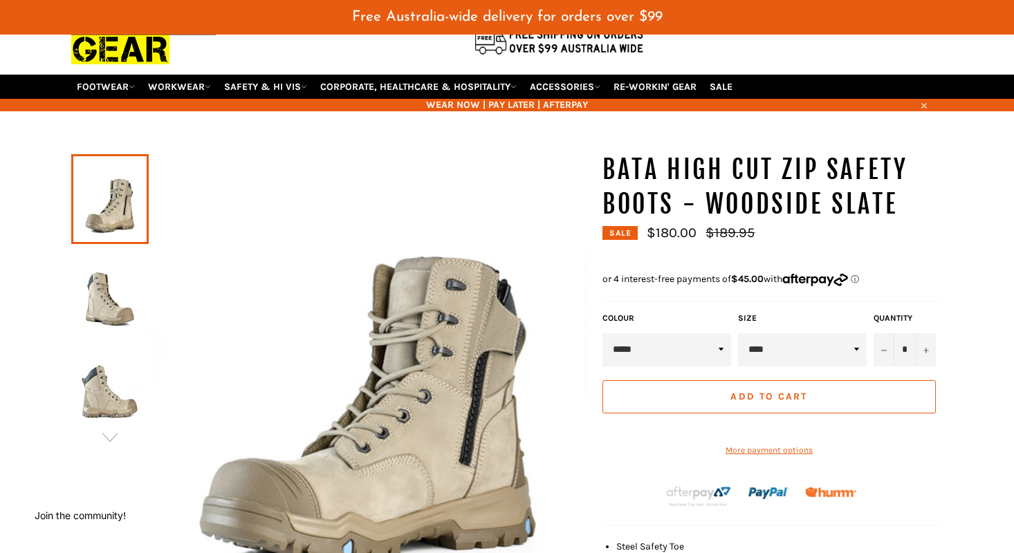
click at [95, 376] on img at bounding box center [110, 385] width 64 height 76
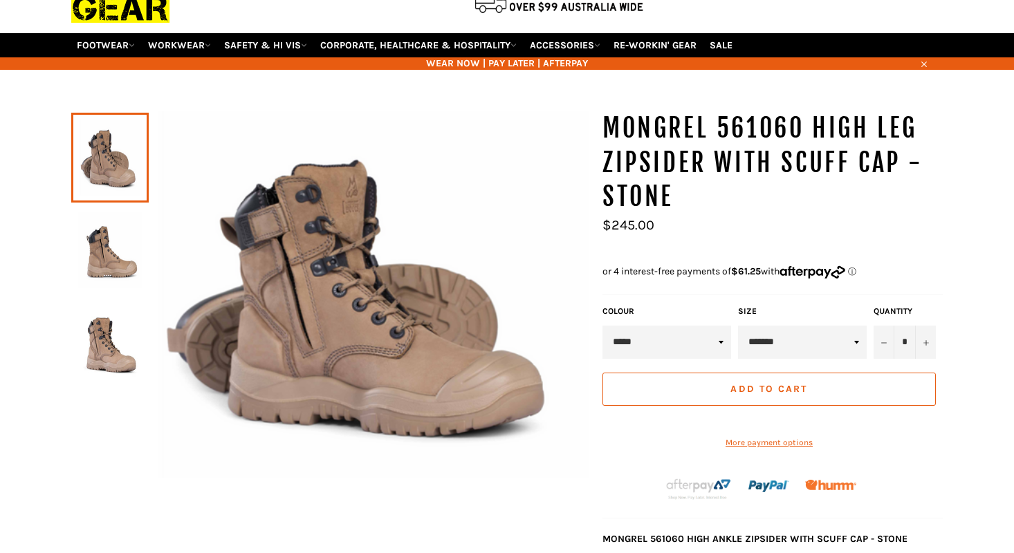
scroll to position [125, 0]
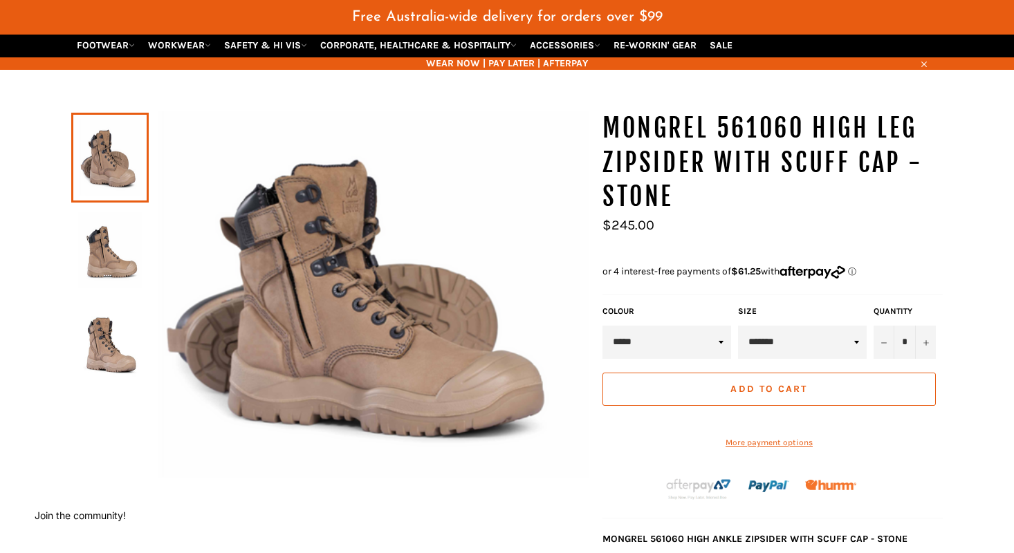
click at [109, 247] on img at bounding box center [110, 250] width 64 height 76
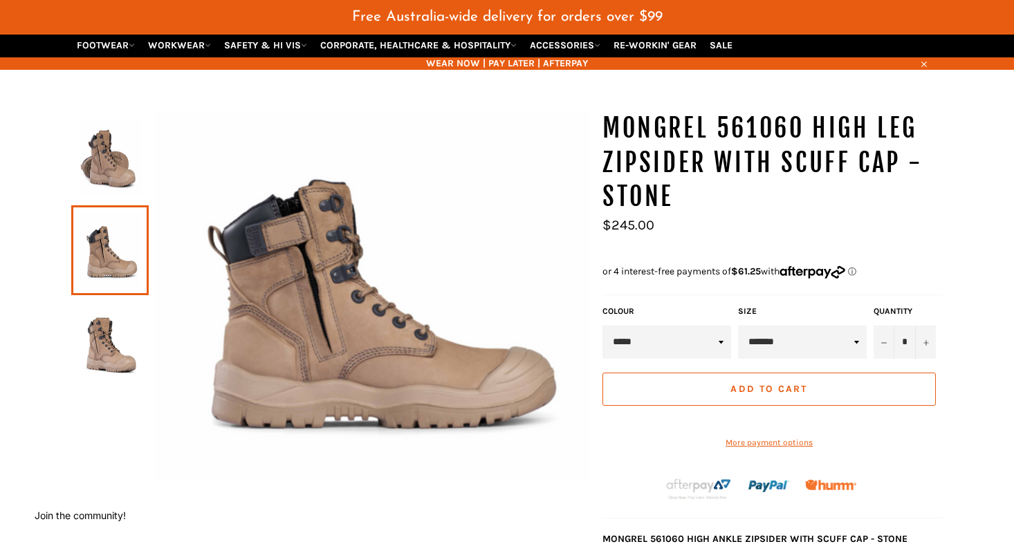
click at [100, 326] on img at bounding box center [110, 343] width 64 height 76
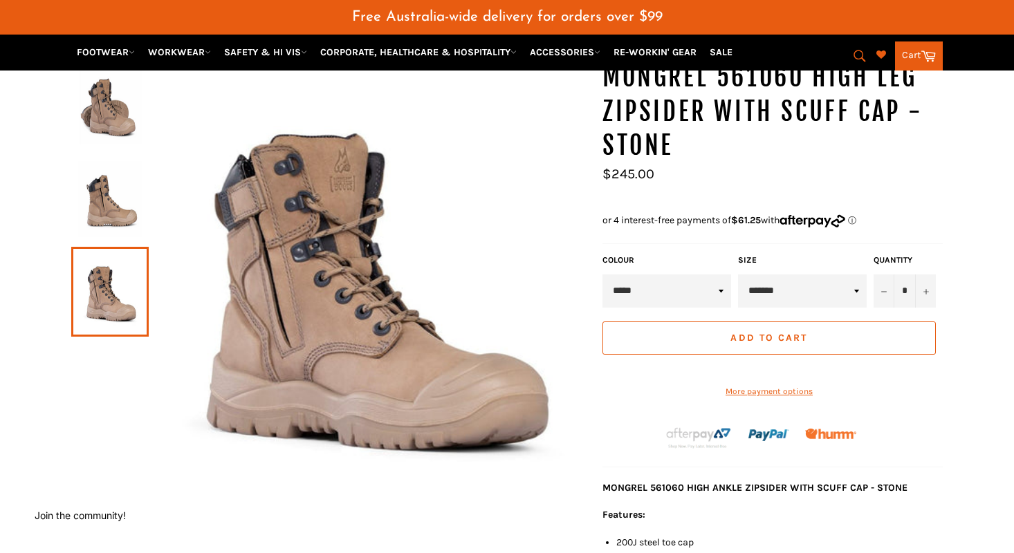
scroll to position [164, 0]
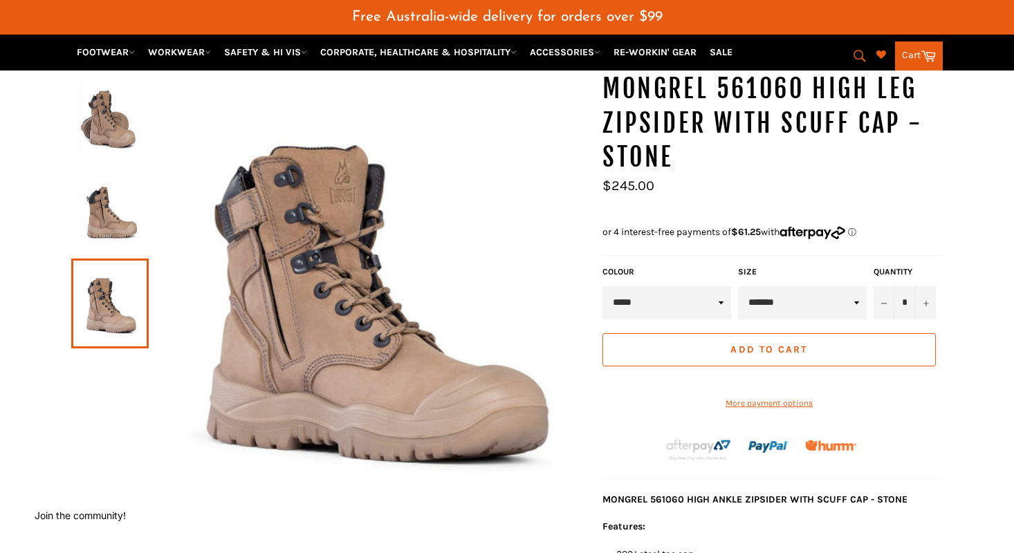
click at [102, 201] on img at bounding box center [110, 211] width 64 height 76
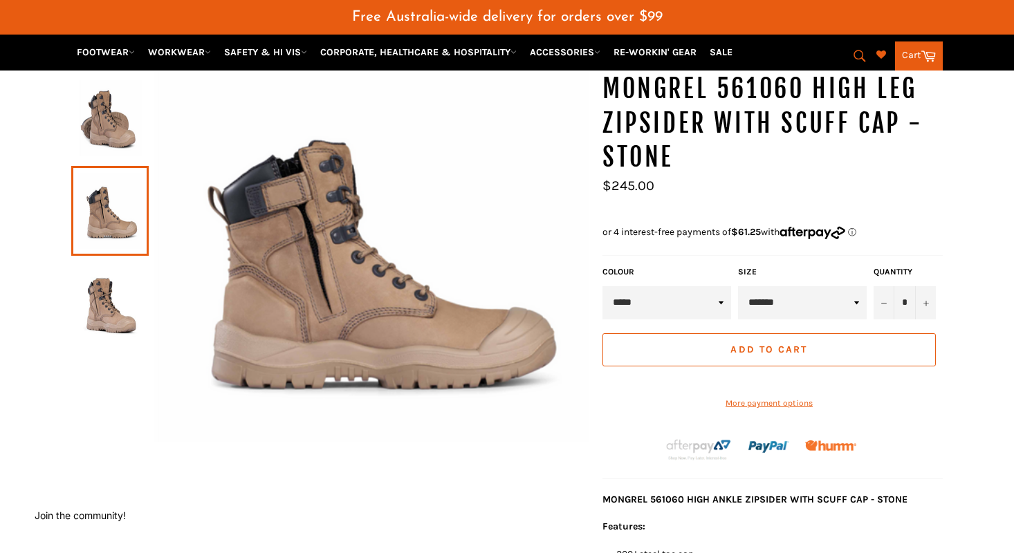
click at [99, 122] on img at bounding box center [110, 118] width 64 height 76
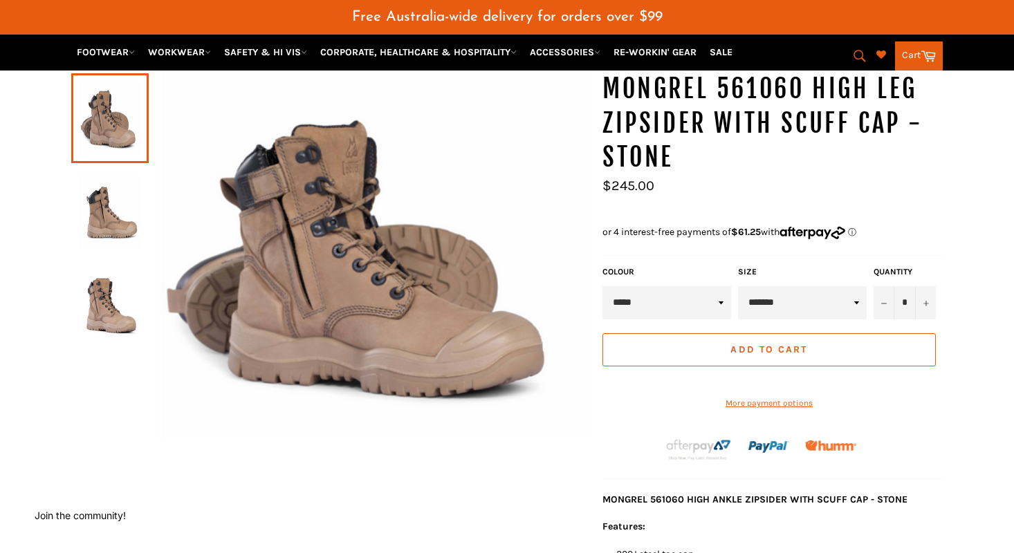
click at [358, 158] on img at bounding box center [369, 255] width 440 height 367
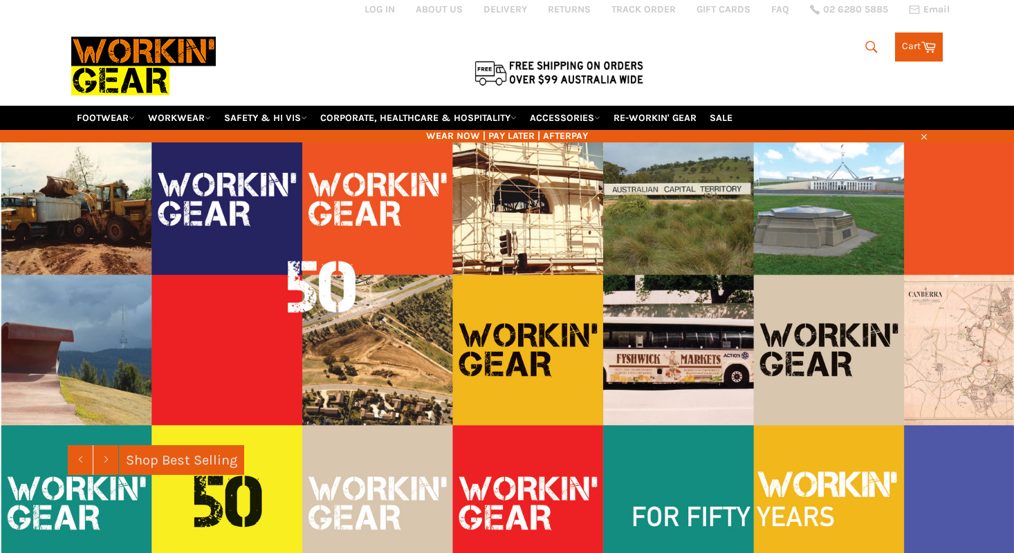
scroll to position [52, 0]
